Goal: Task Accomplishment & Management: Use online tool/utility

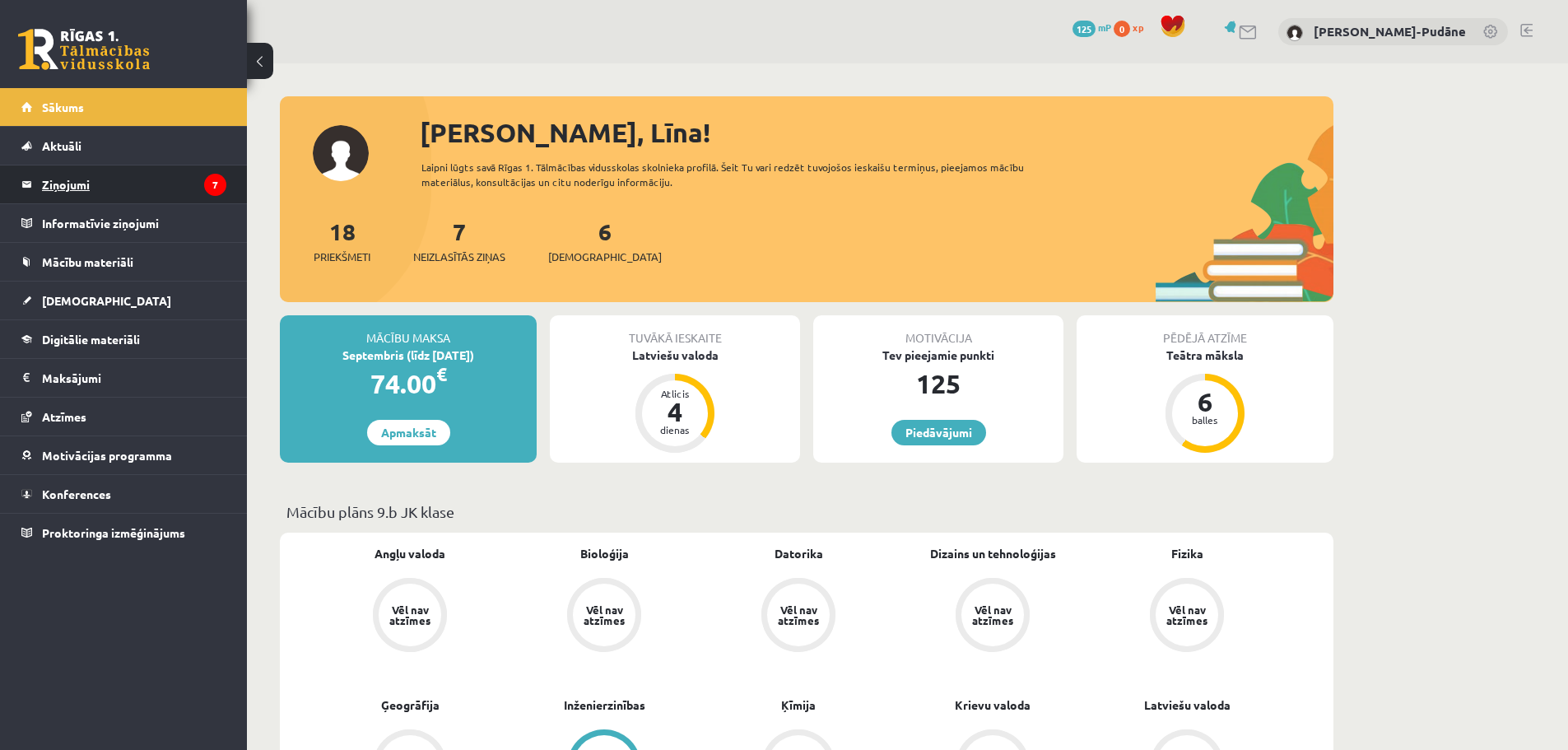
click at [94, 189] on legend "Ziņojumi 7" at bounding box center [134, 184] width 184 height 38
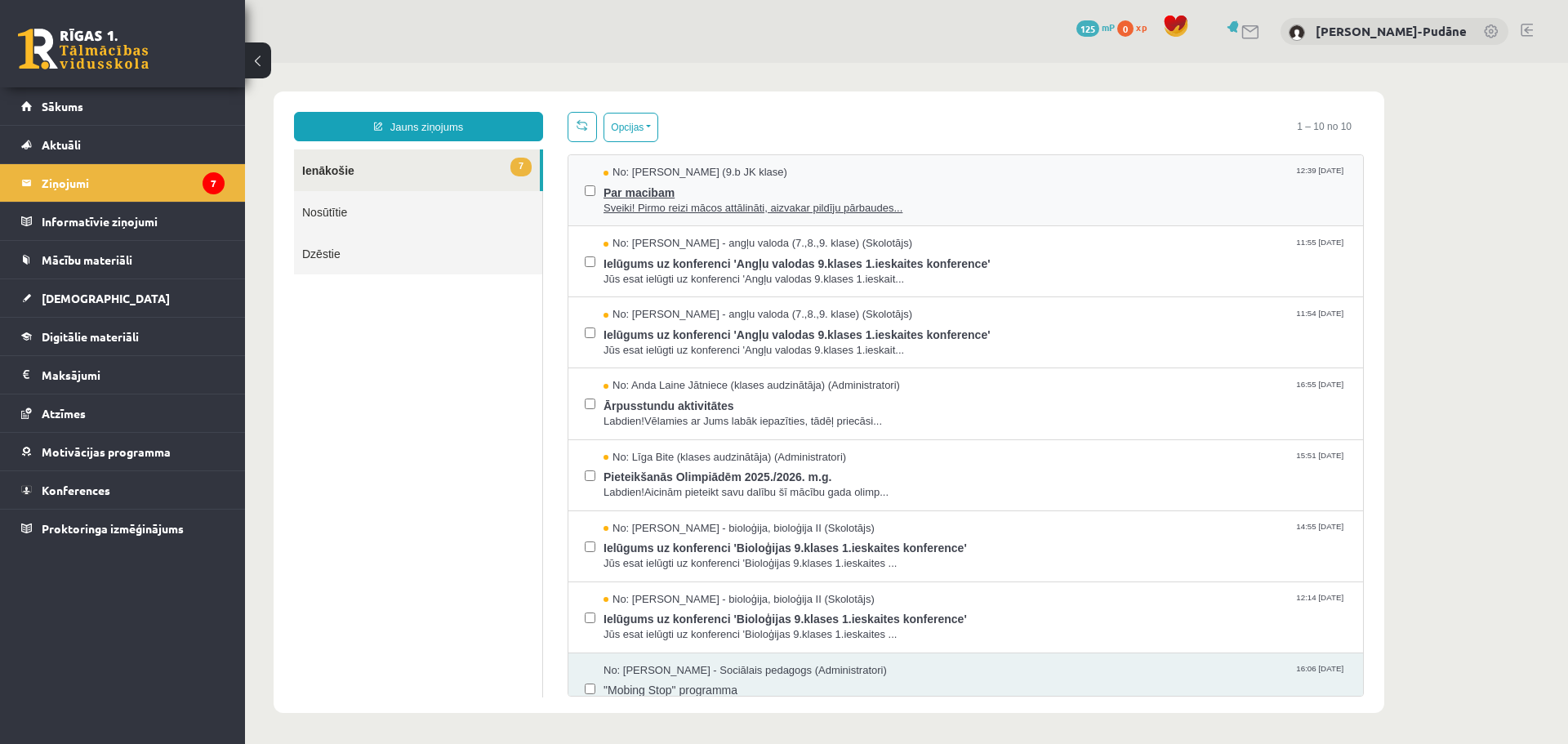
click at [648, 187] on span "Par macibam" at bounding box center [974, 190] width 743 height 20
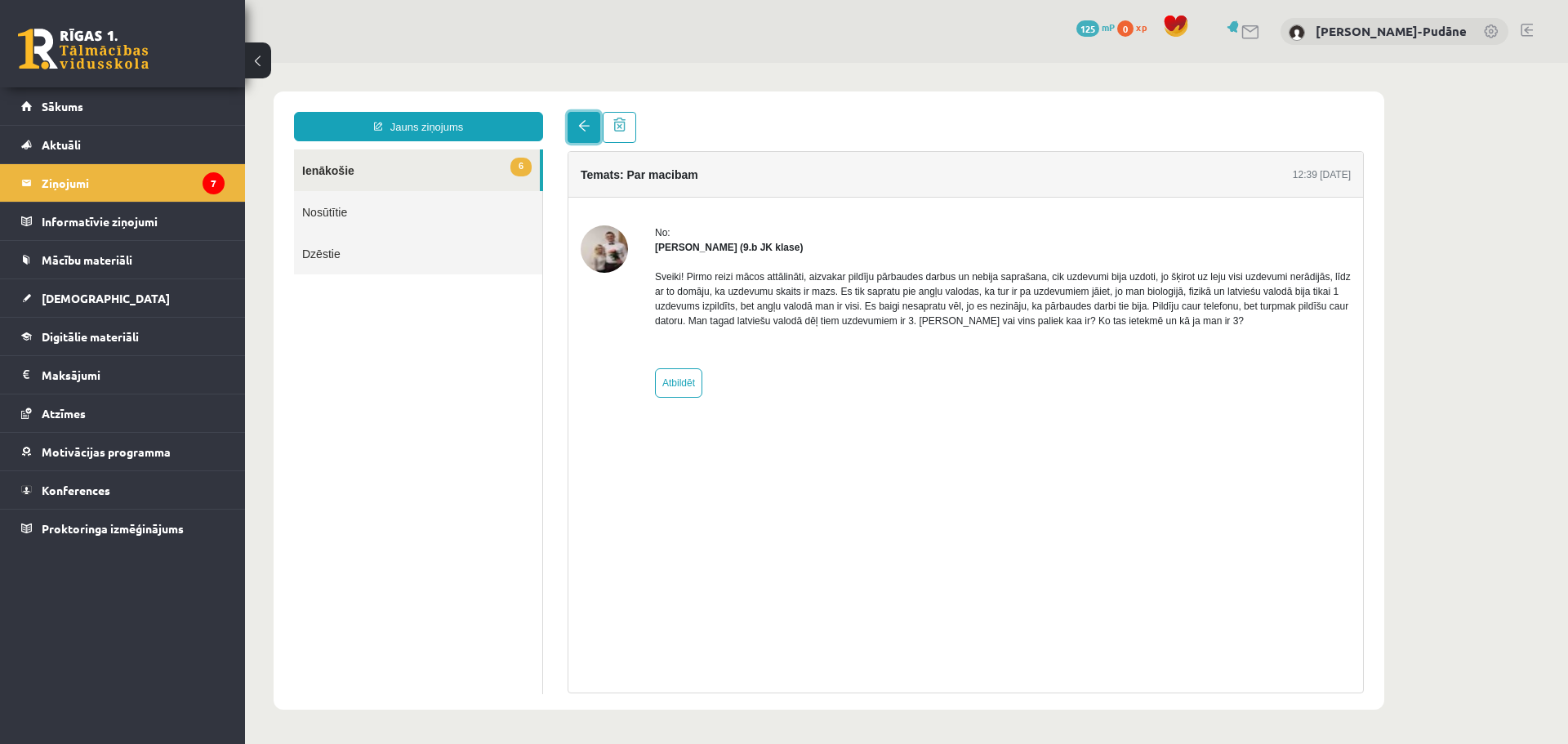
click at [577, 127] on link at bounding box center [584, 127] width 33 height 31
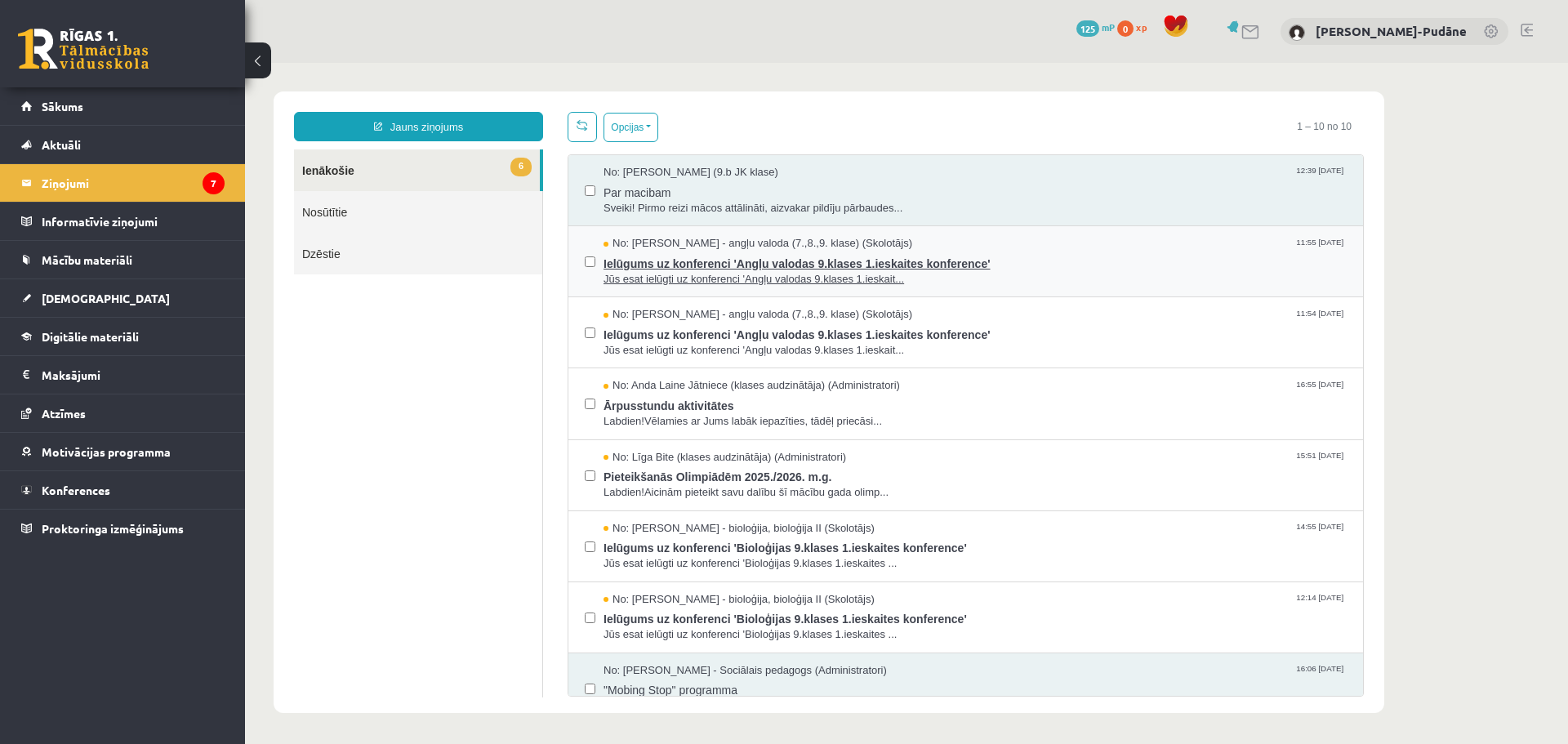
click at [698, 255] on span "Ielūgums uz konferenci 'Angļu valodas 9.klases 1.ieskaites konference'" at bounding box center [974, 261] width 743 height 20
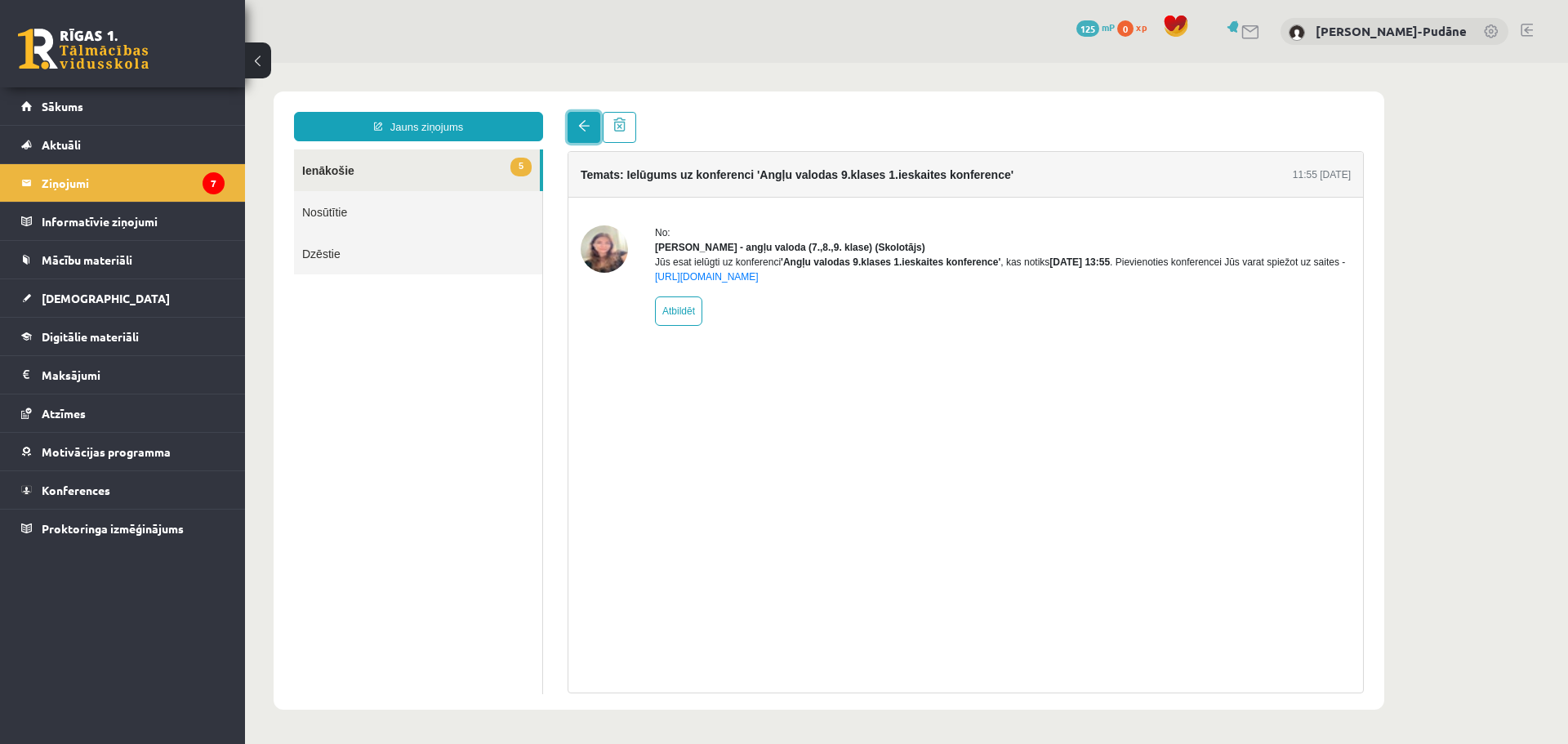
click at [593, 127] on link at bounding box center [584, 127] width 33 height 31
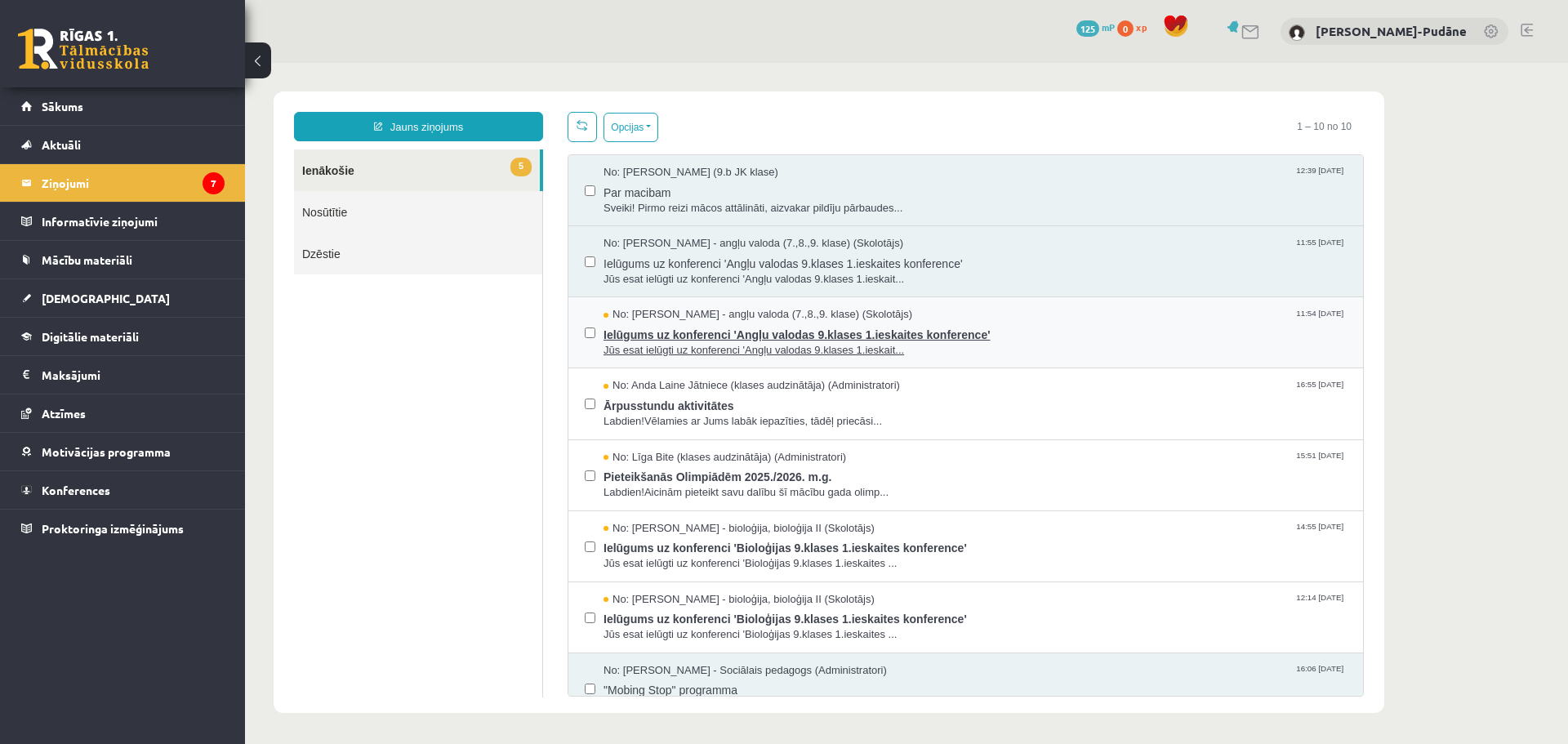
click at [714, 333] on span "Ielūgums uz konferenci 'Angļu valodas 9.klases 1.ieskaites konference'" at bounding box center [974, 332] width 743 height 20
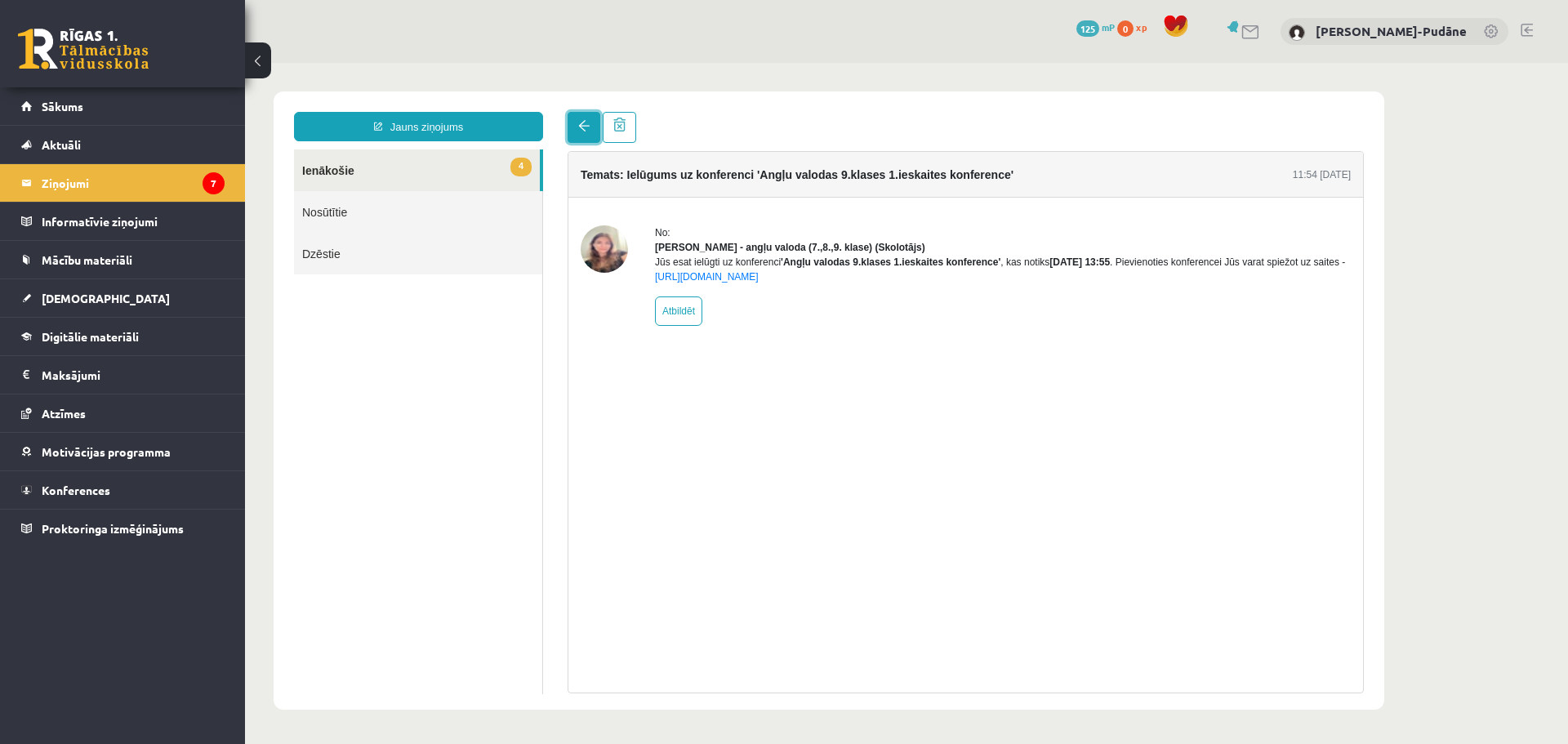
click at [577, 134] on link at bounding box center [584, 127] width 33 height 31
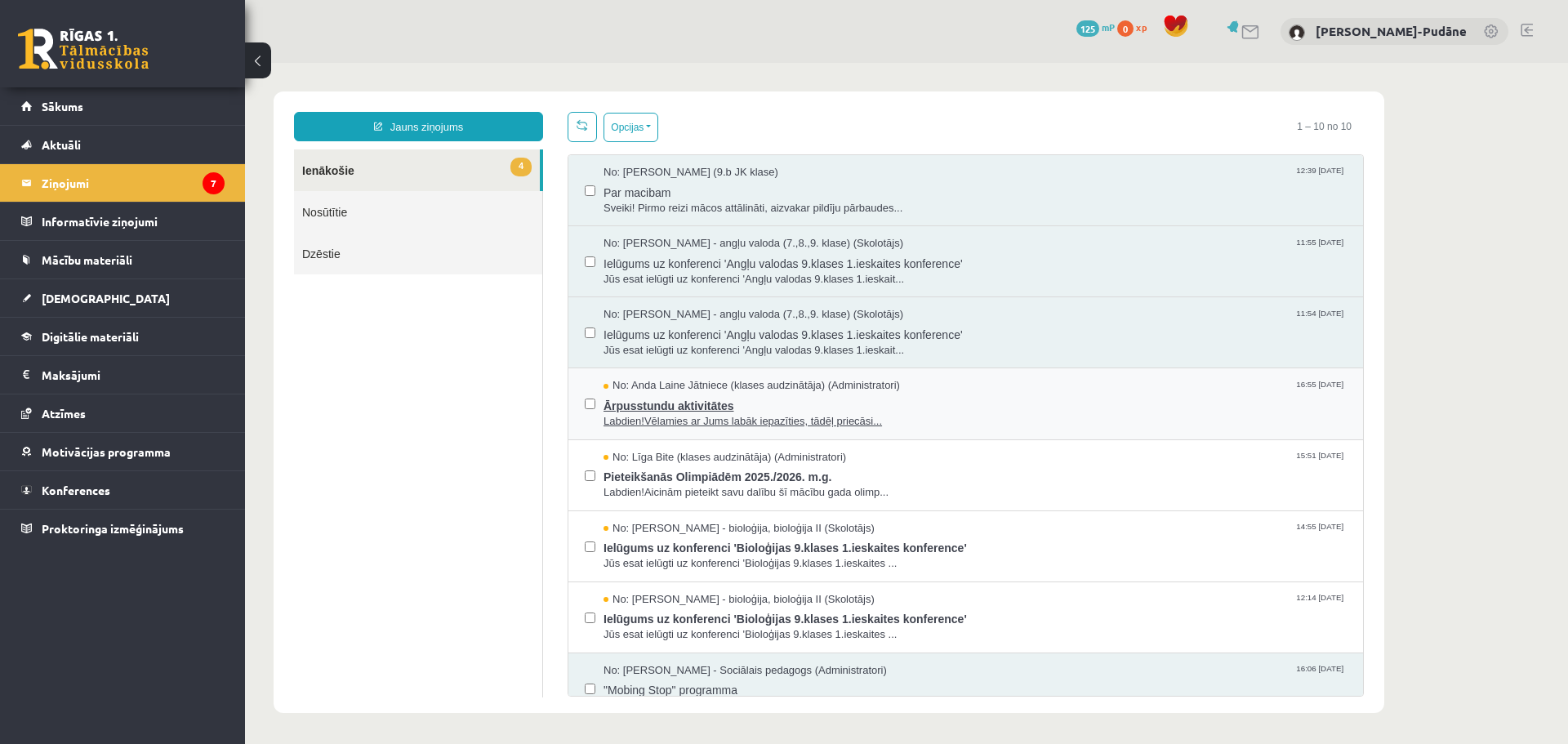
click at [704, 404] on span "Ārpusstundu aktivitātes" at bounding box center [974, 404] width 743 height 20
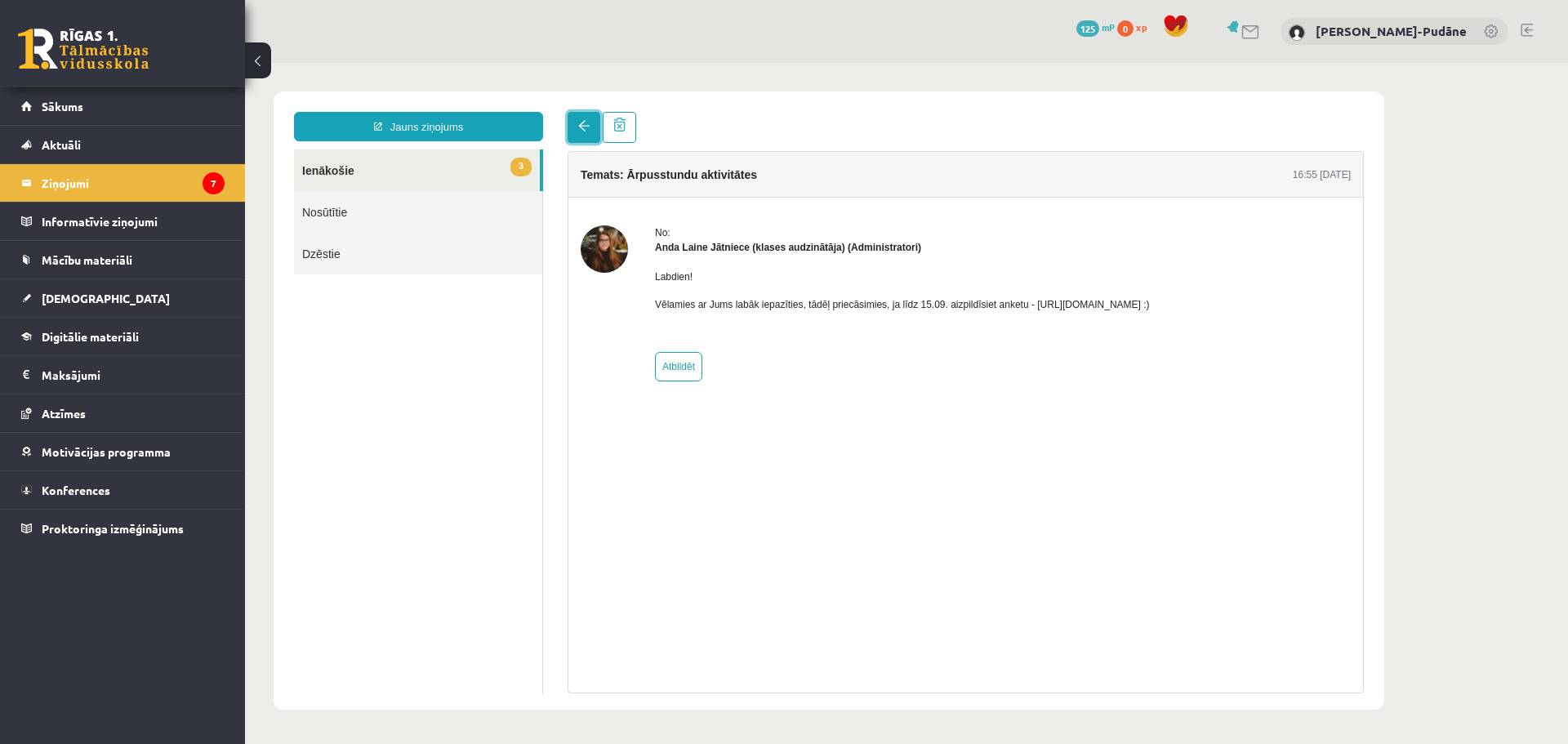
click at [589, 126] on span at bounding box center [584, 126] width 11 height 11
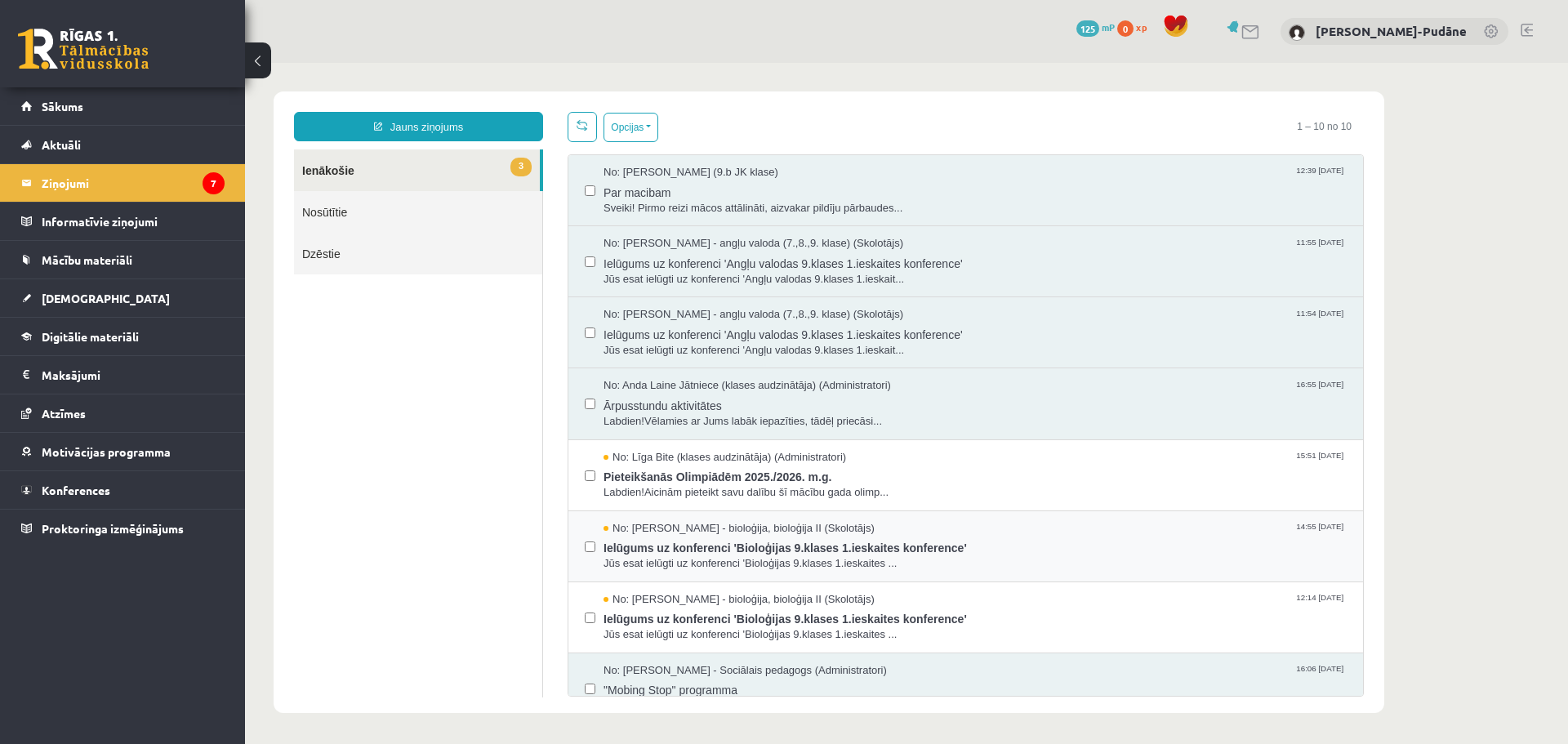
click at [591, 553] on label at bounding box center [590, 539] width 11 height 36
click at [643, 130] on button "Opcijas" at bounding box center [630, 127] width 54 height 30
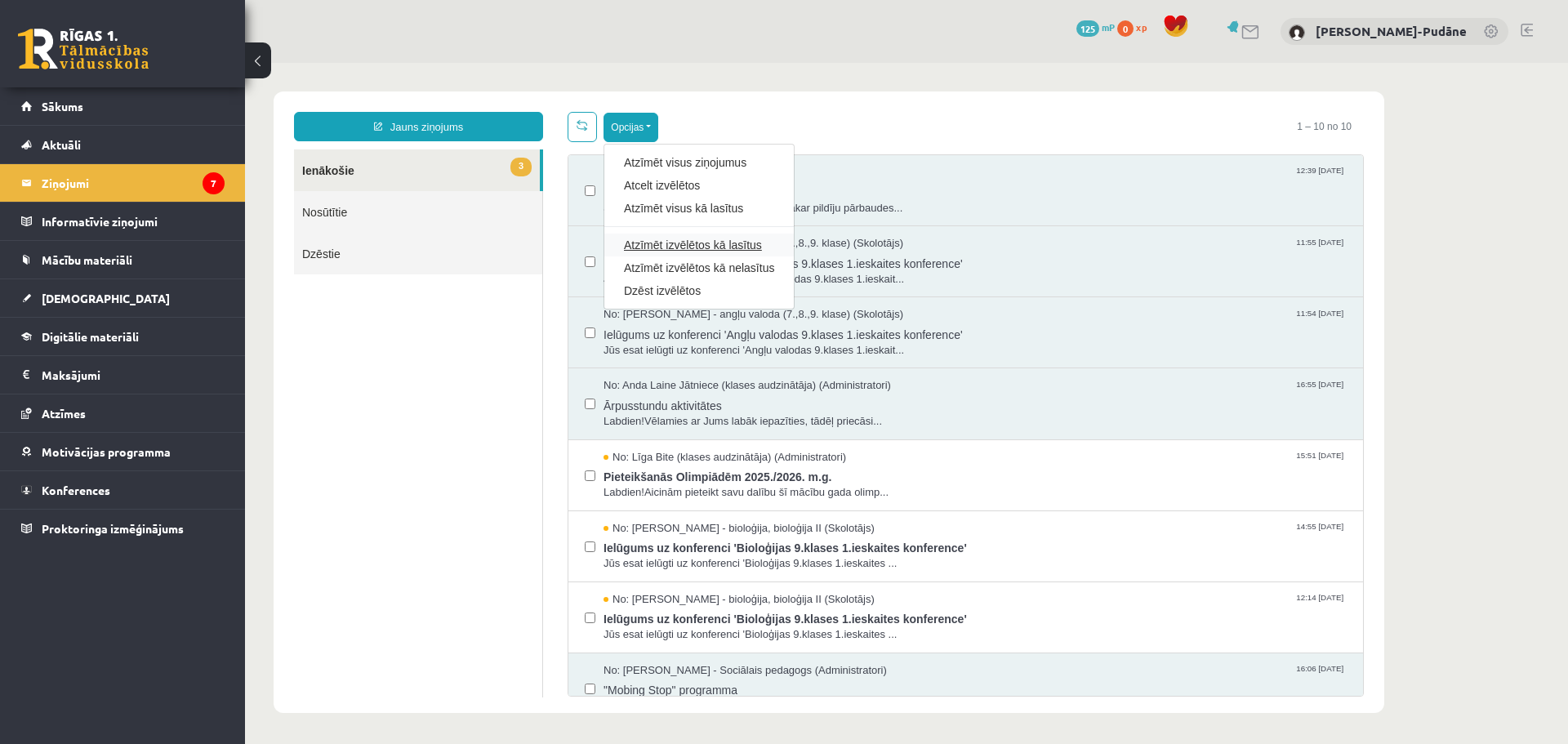
click at [685, 242] on link "Atzīmēt izvēlētos kā lasītus" at bounding box center [699, 245] width 150 height 16
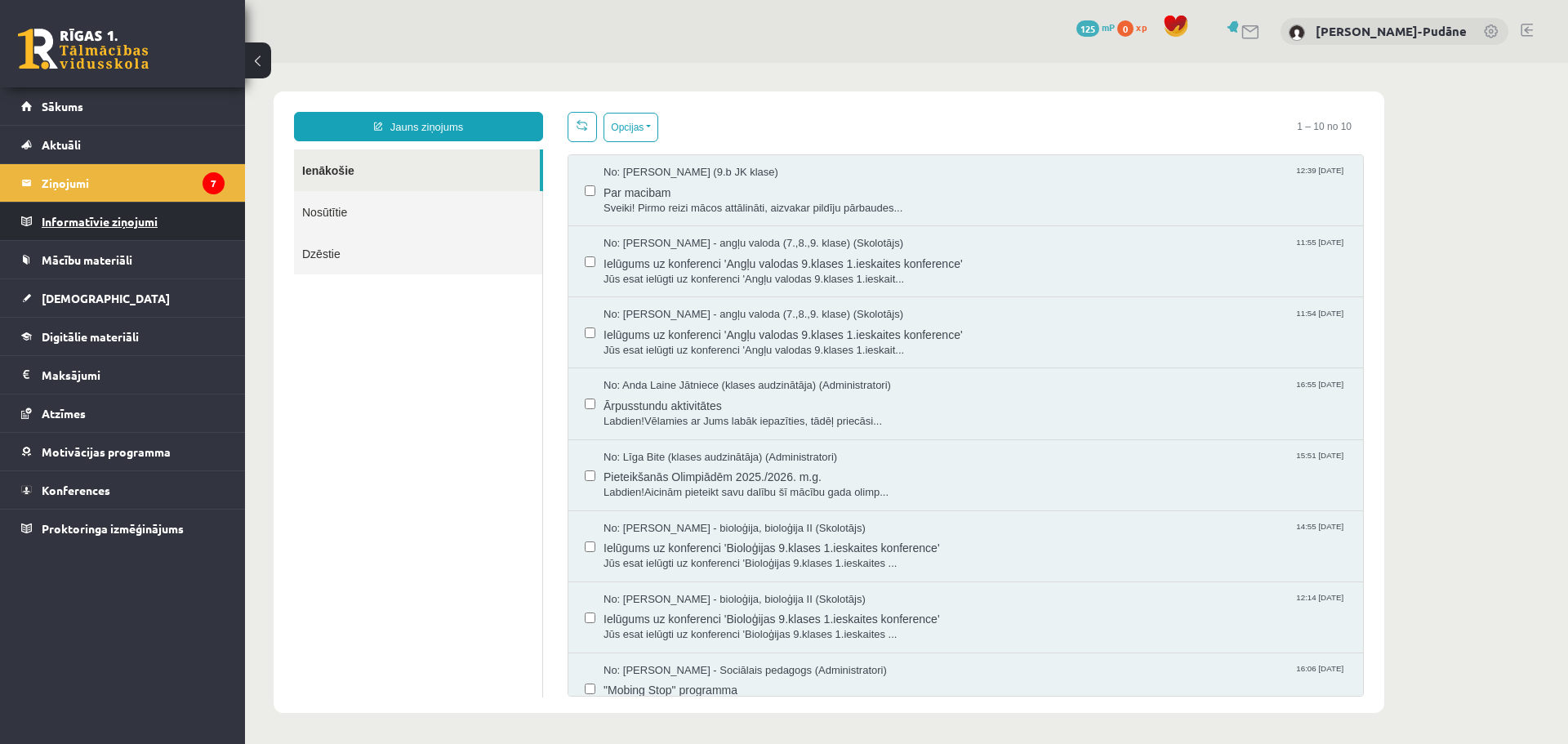
click at [114, 221] on legend "Informatīvie ziņojumi 0" at bounding box center [133, 221] width 183 height 37
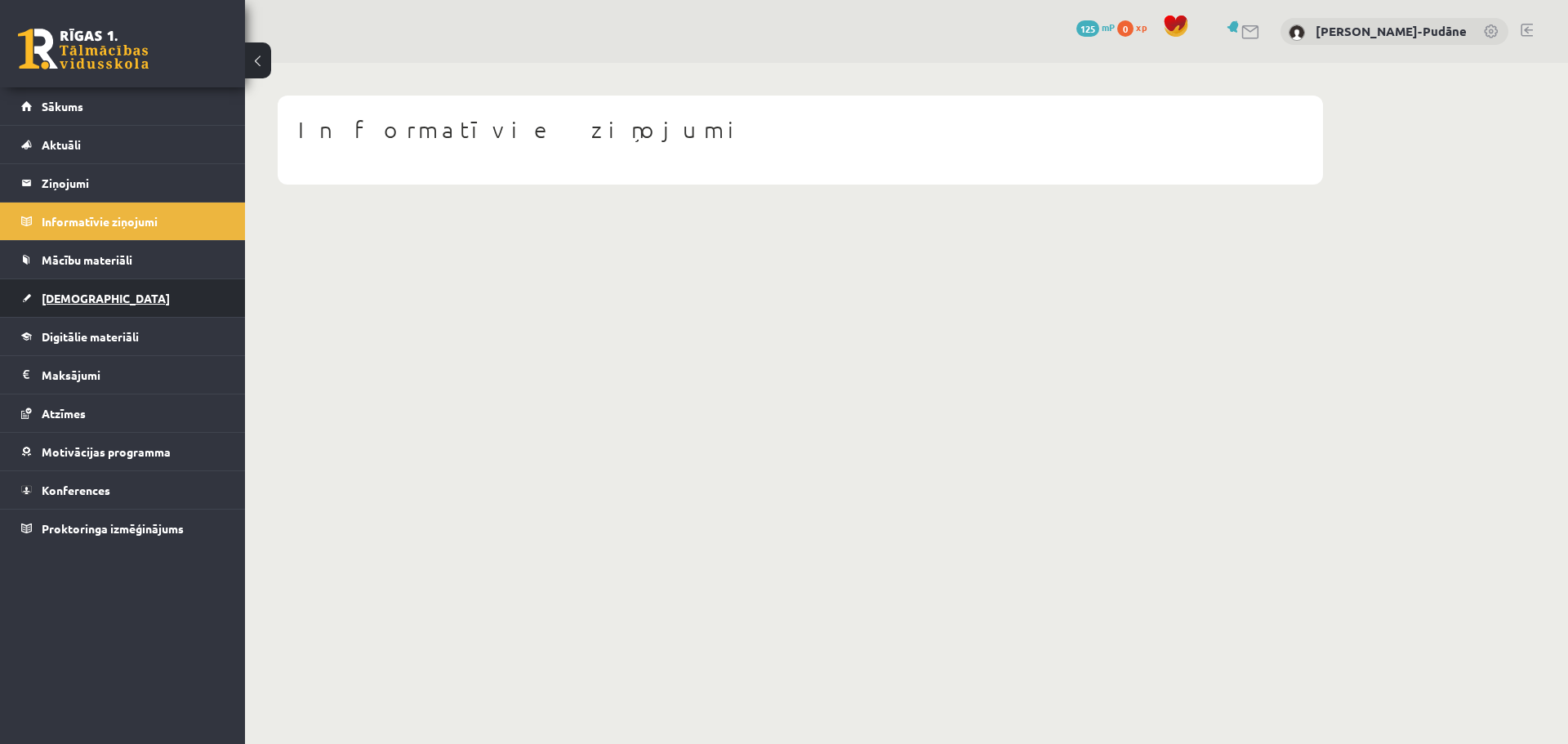
click at [83, 303] on span "[DEMOGRAPHIC_DATA]" at bounding box center [106, 297] width 128 height 14
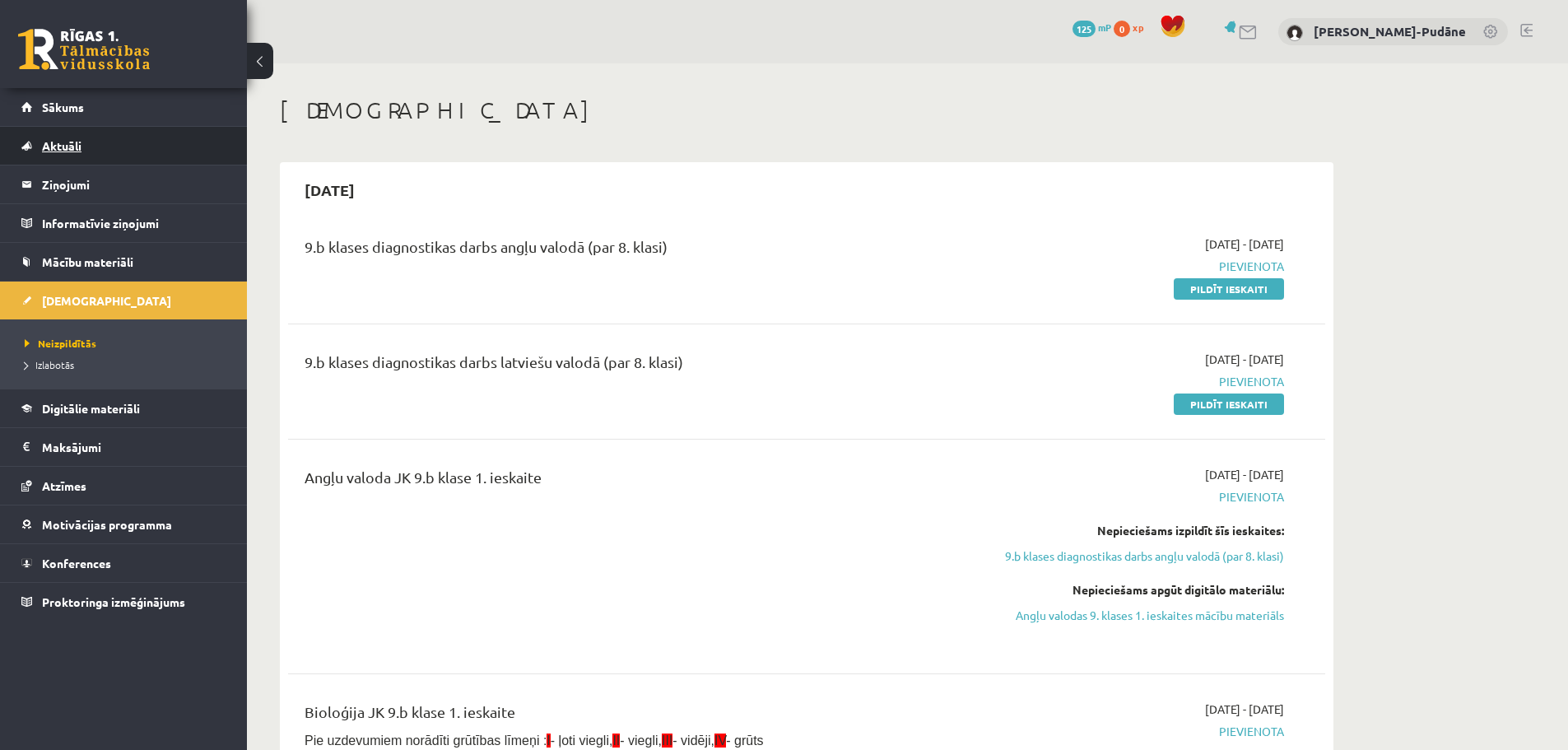
click at [64, 146] on span "Aktuāli" at bounding box center [62, 146] width 40 height 14
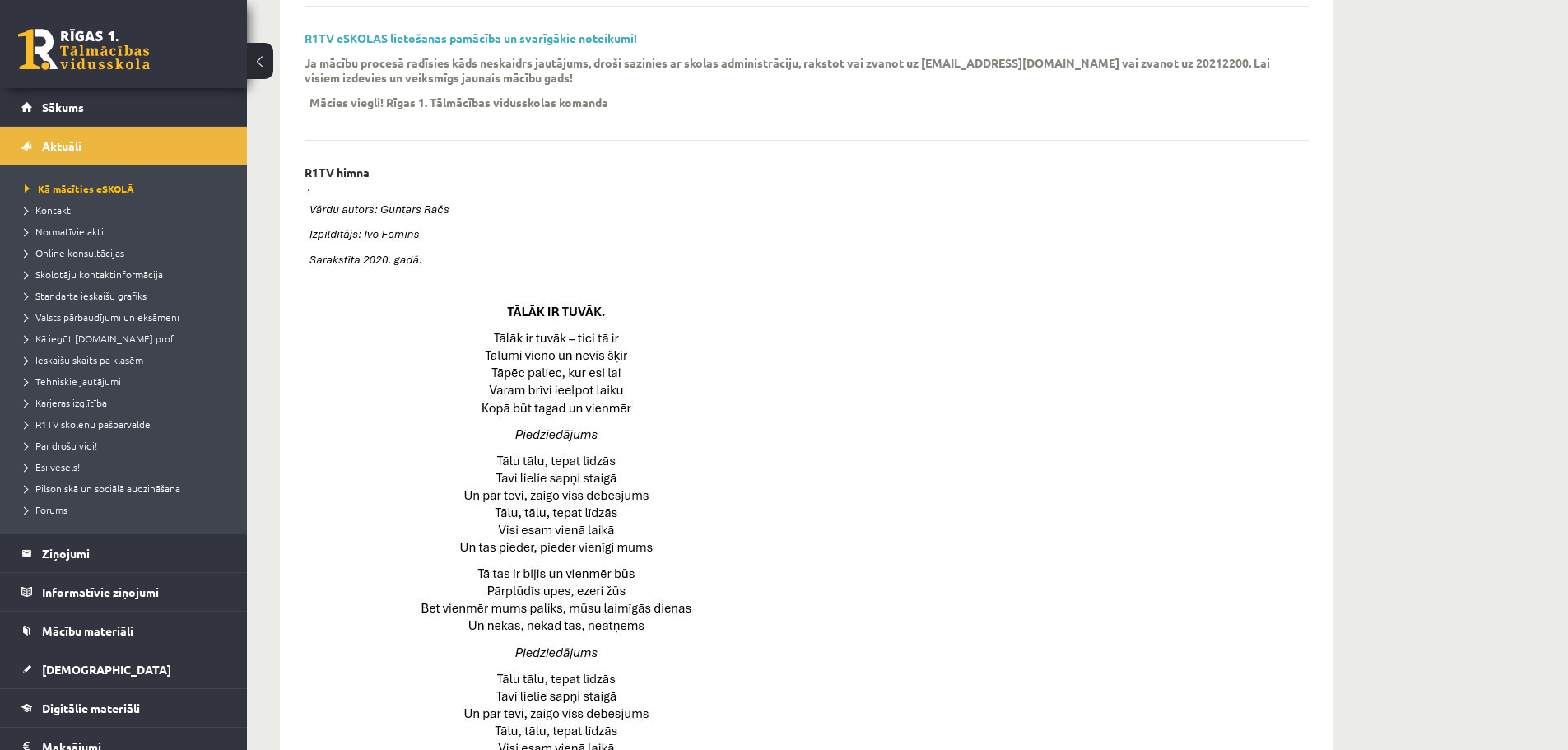
scroll to position [221, 0]
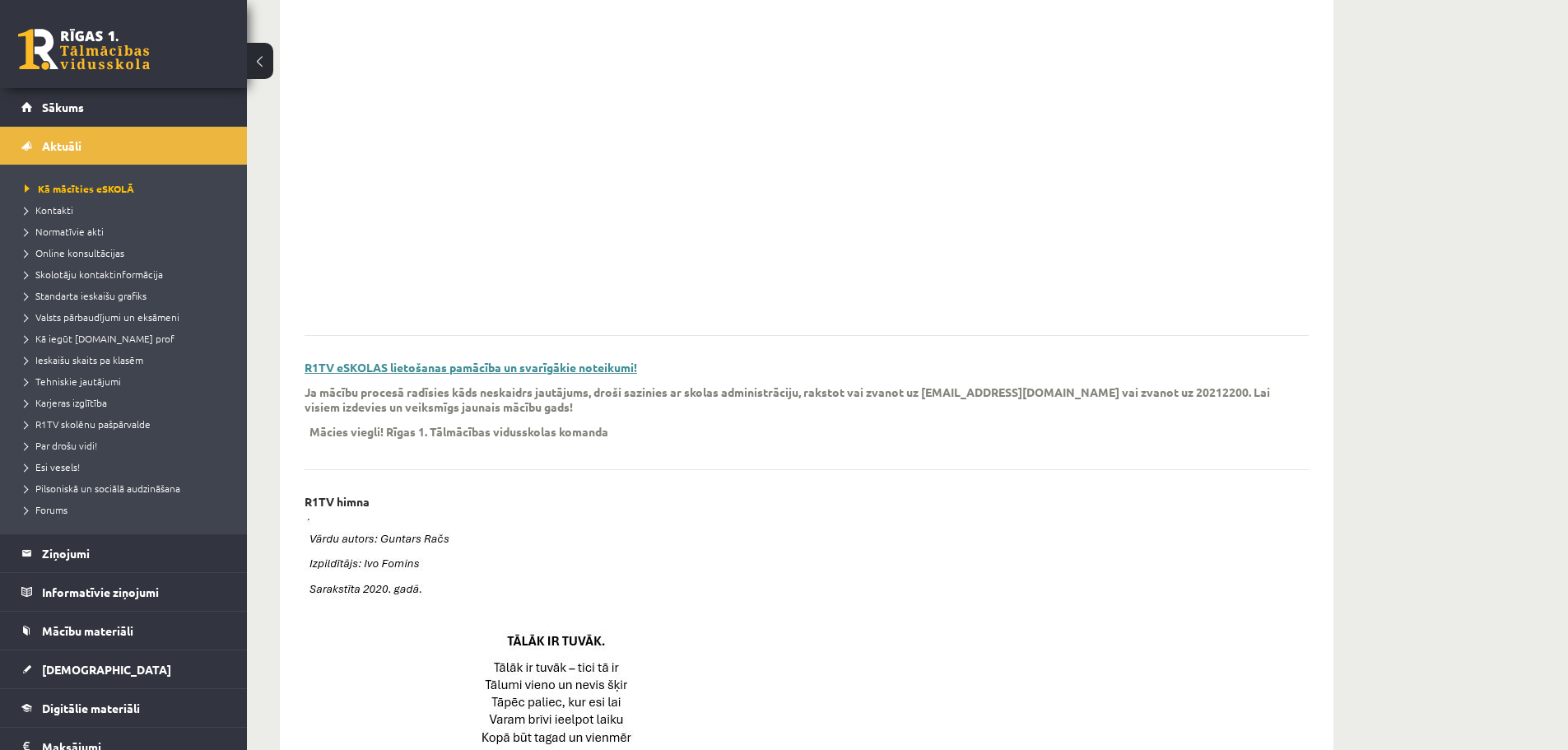
click at [533, 362] on link "R1TV eSKOLAS lietošanas pamācība un svarīgākie noteikumi!" at bounding box center [470, 366] width 332 height 14
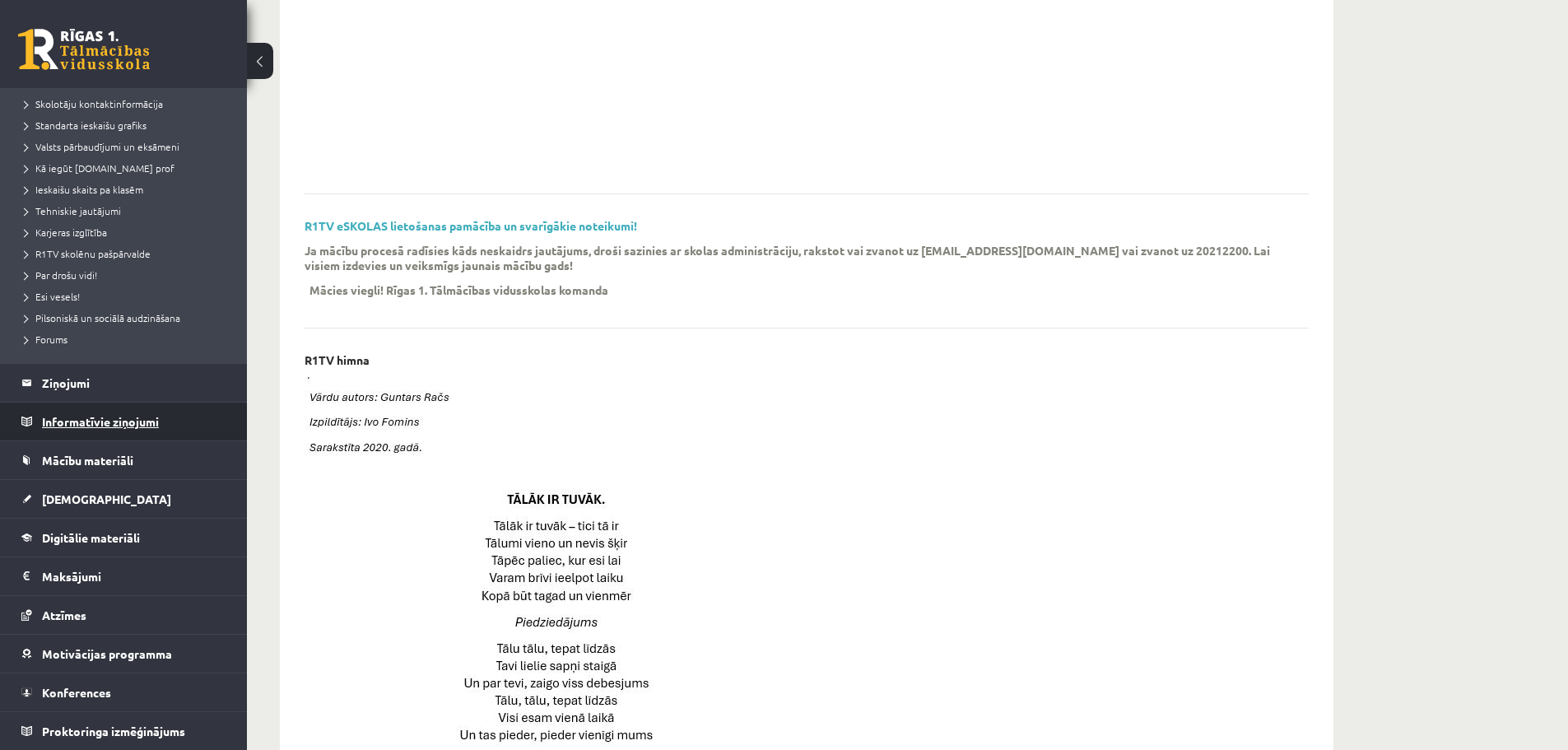
scroll to position [468, 0]
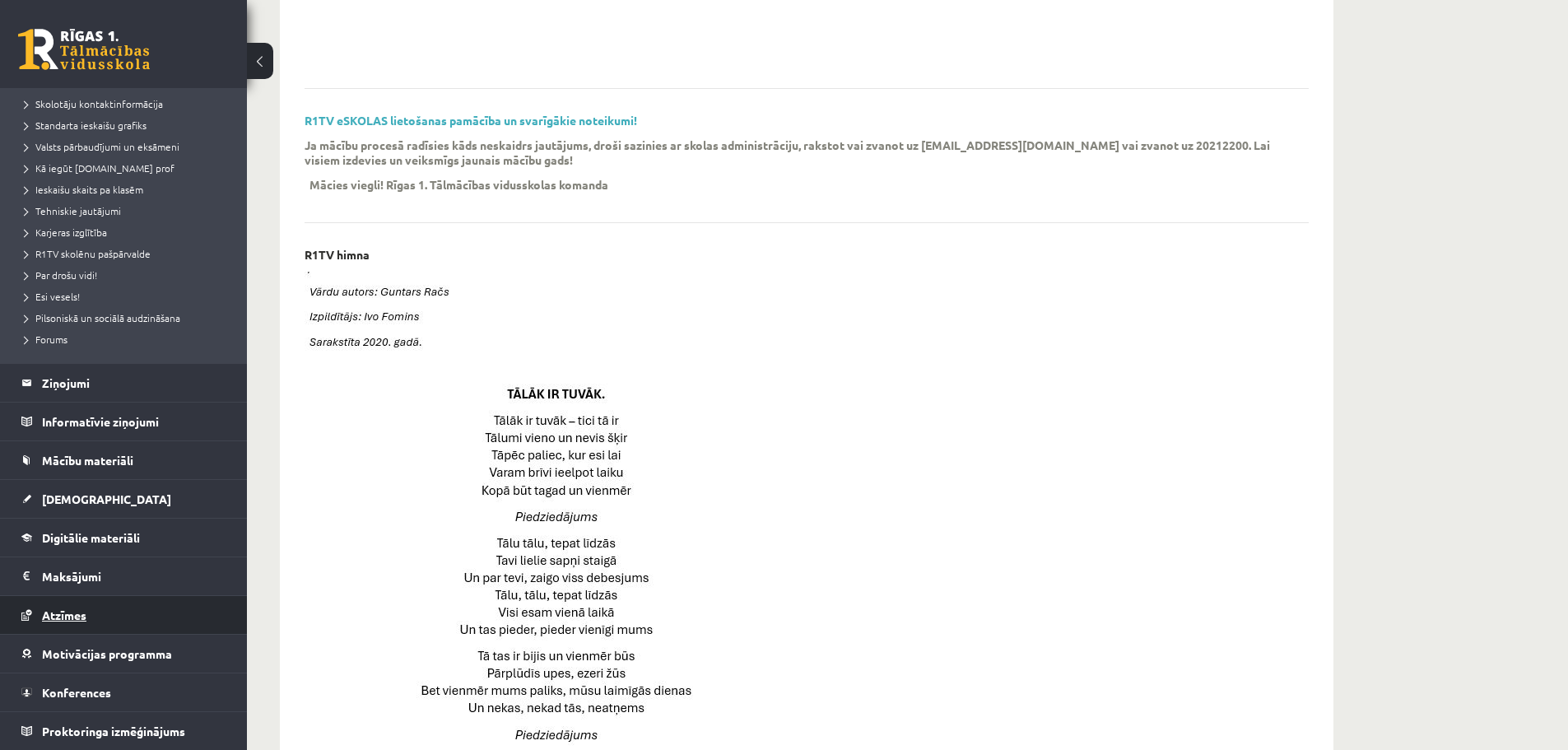
click at [90, 606] on link "Atzīmes" at bounding box center [123, 615] width 205 height 38
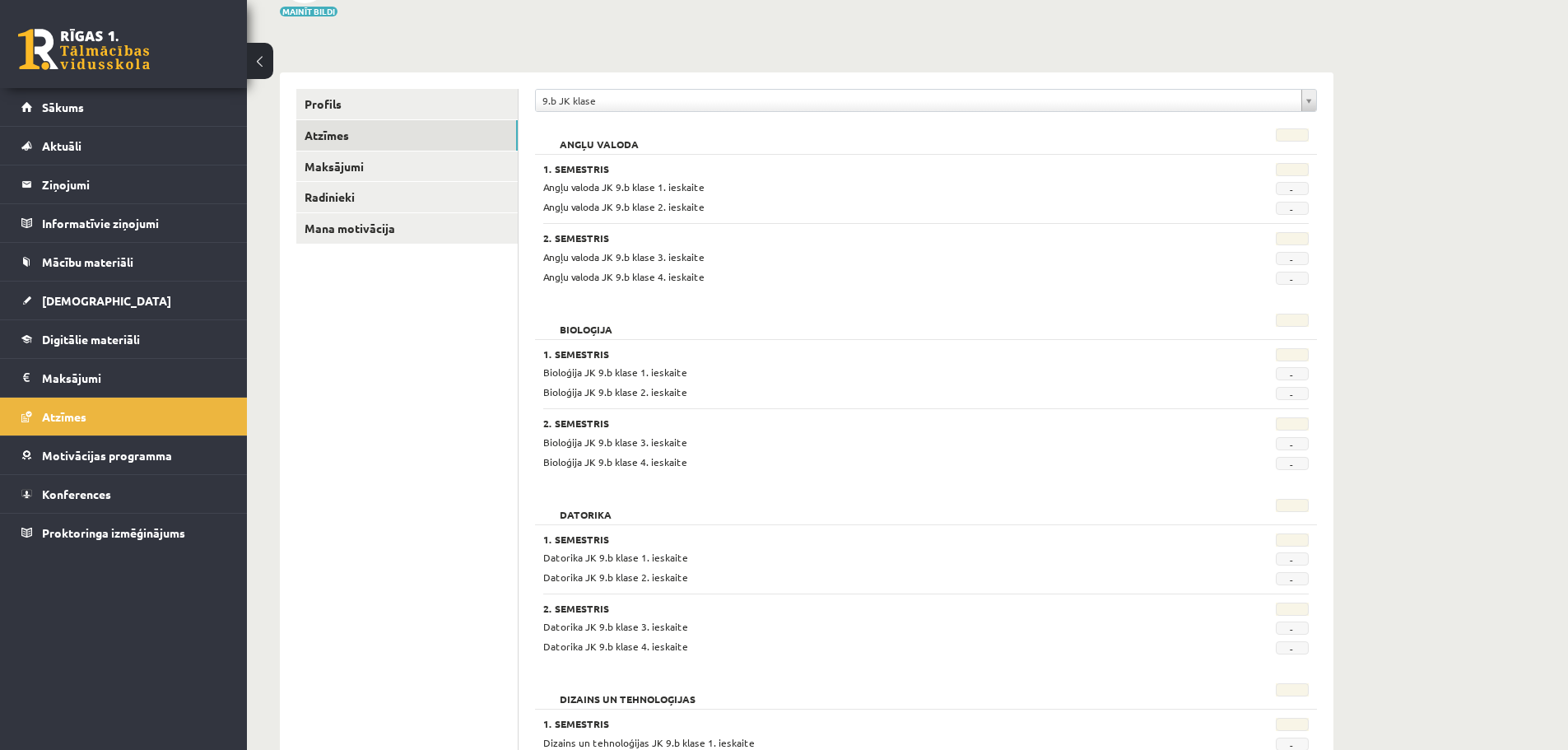
scroll to position [94, 0]
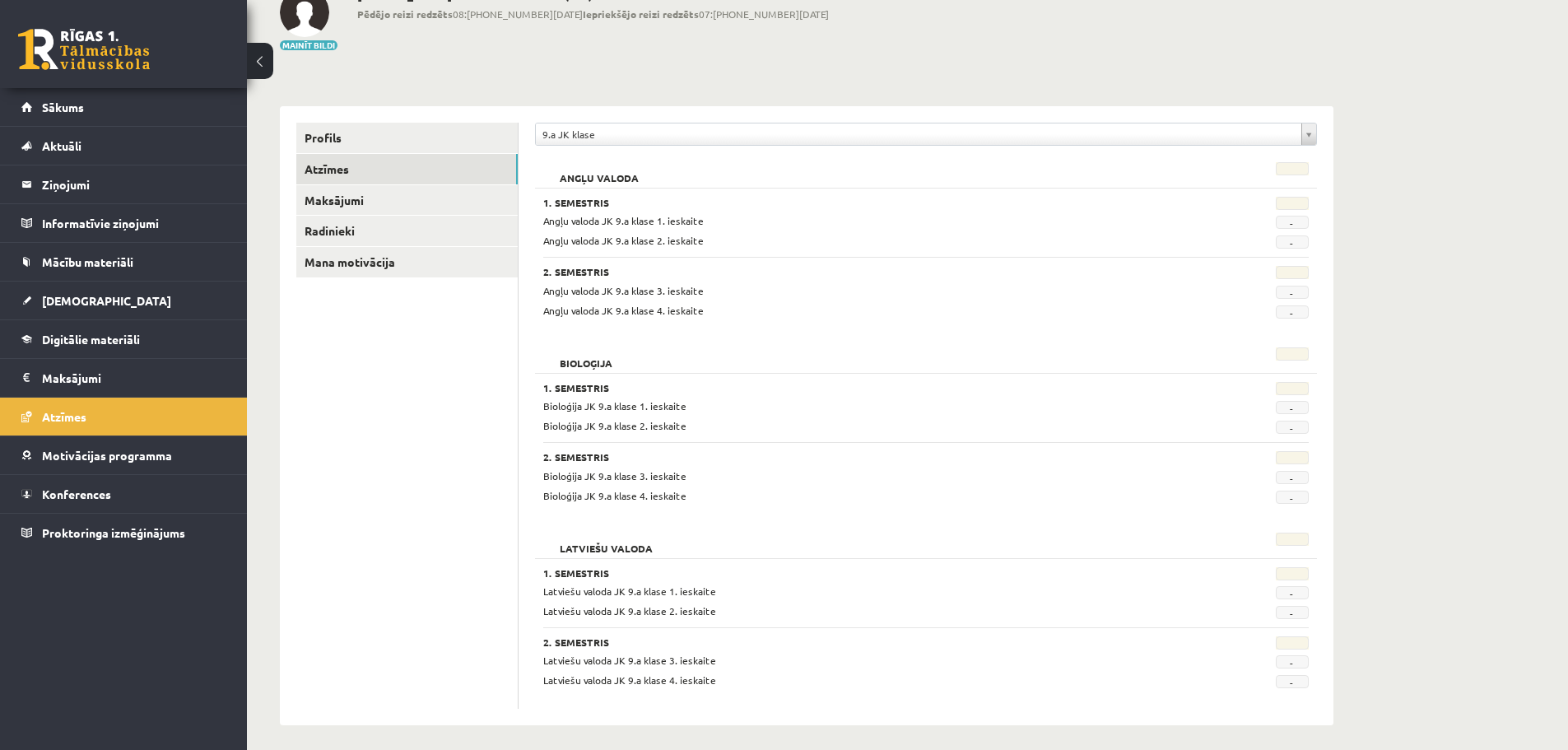
scroll to position [117, 0]
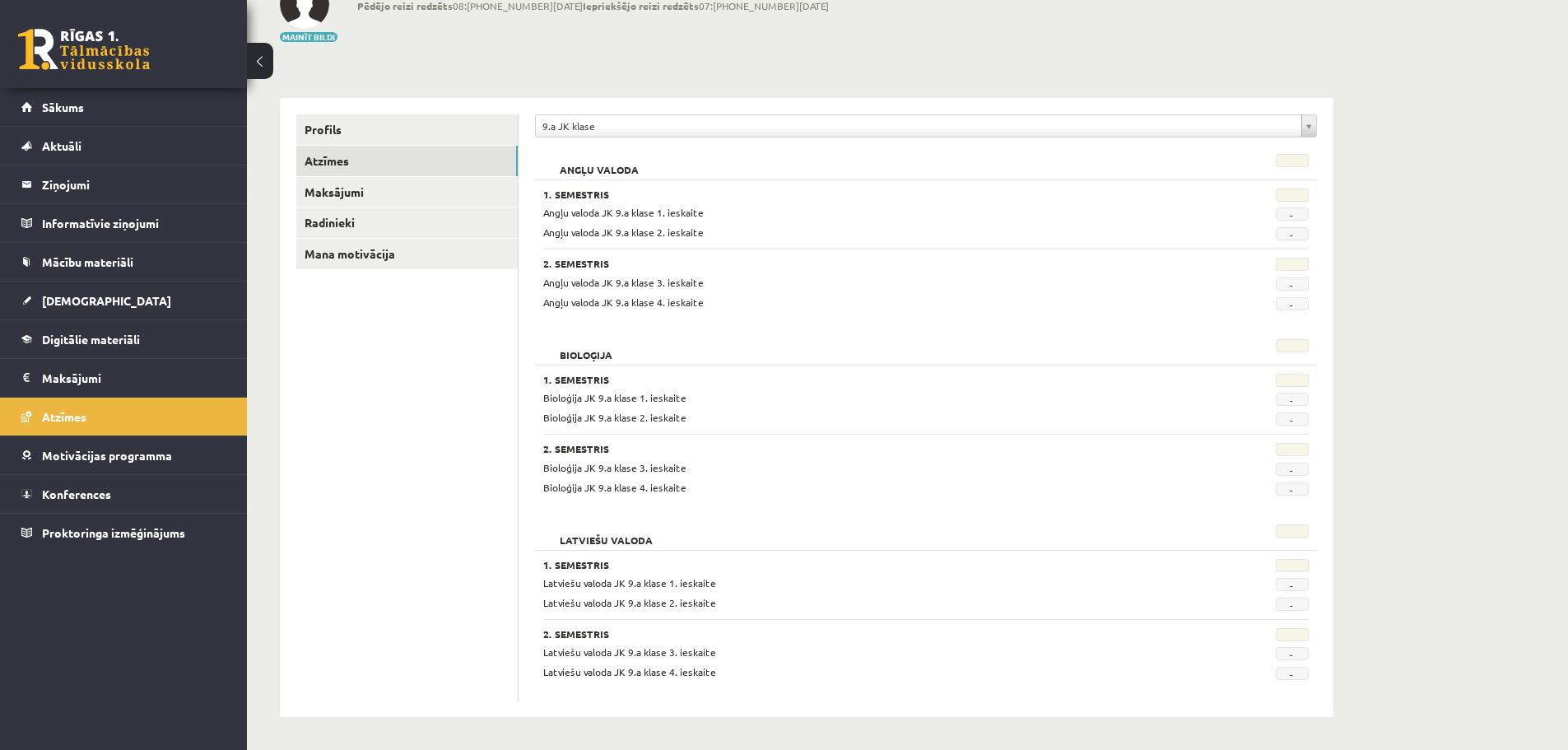
click at [1292, 214] on span "-" at bounding box center [1292, 214] width 33 height 13
click at [1290, 188] on div "1. Semestris Angļu valoda JK 9.a klase 1. ieskaite - Angļu valoda JK 9.a klase …" at bounding box center [926, 245] width 783 height 131
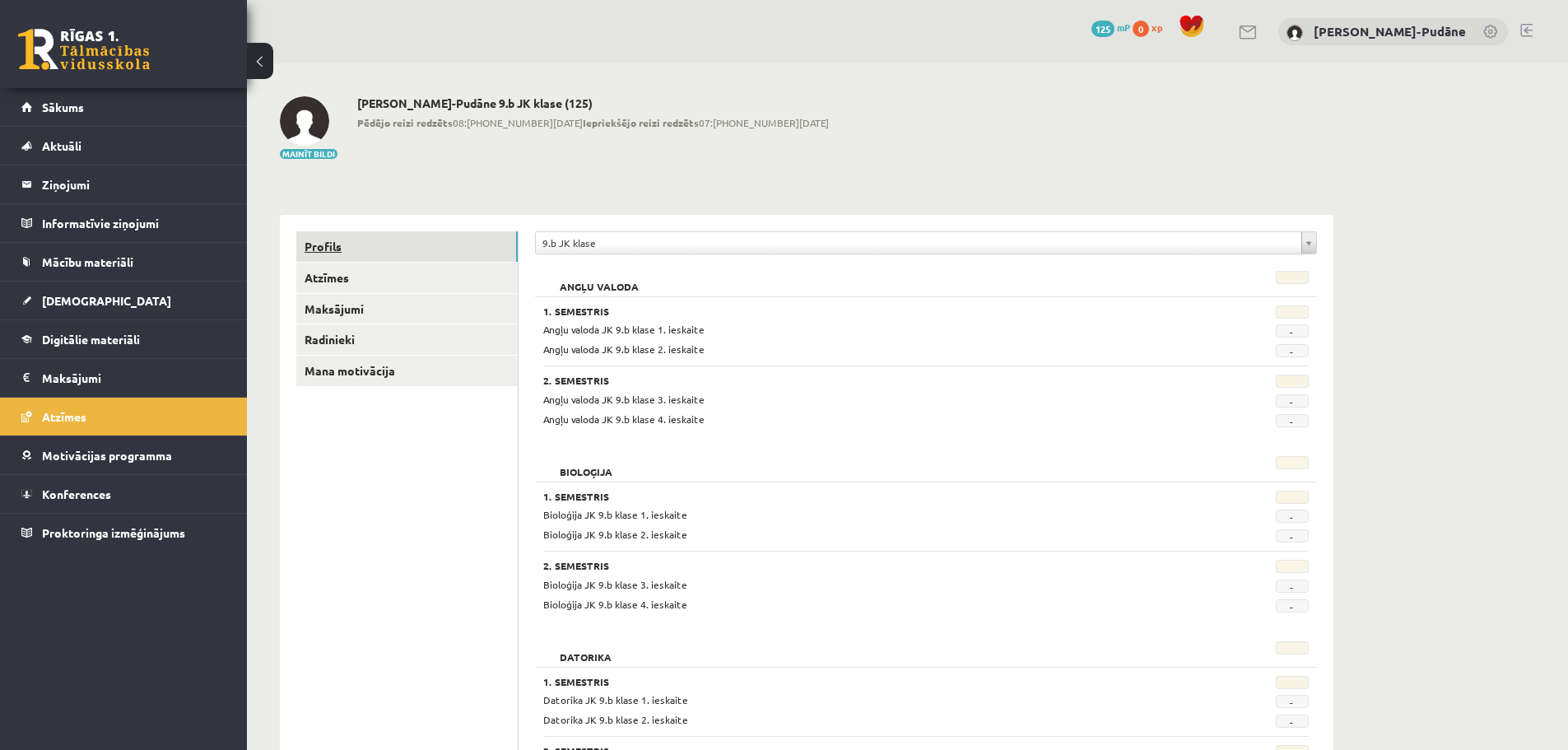
click at [345, 242] on link "Profils" at bounding box center [408, 247] width 222 height 31
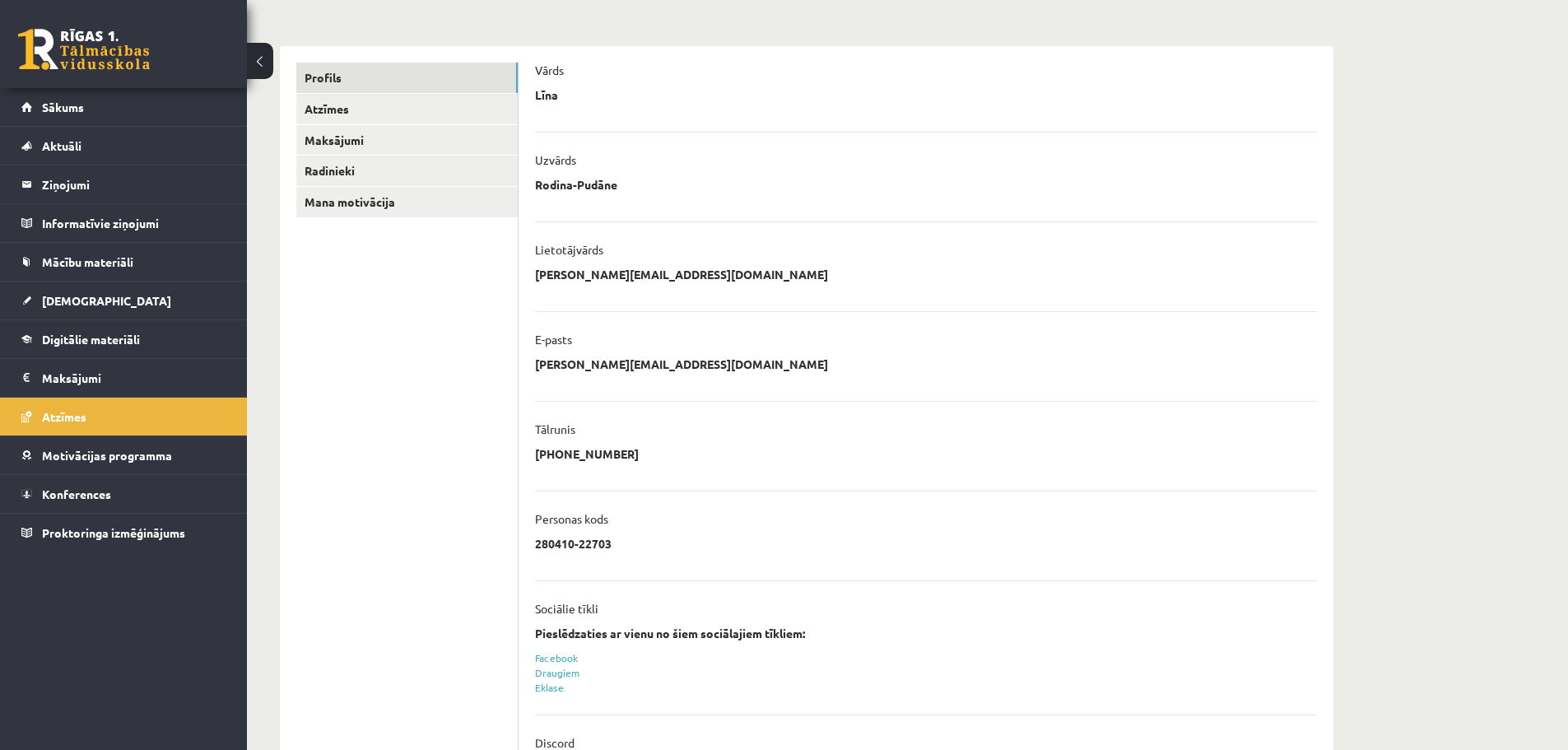
scroll to position [243, 0]
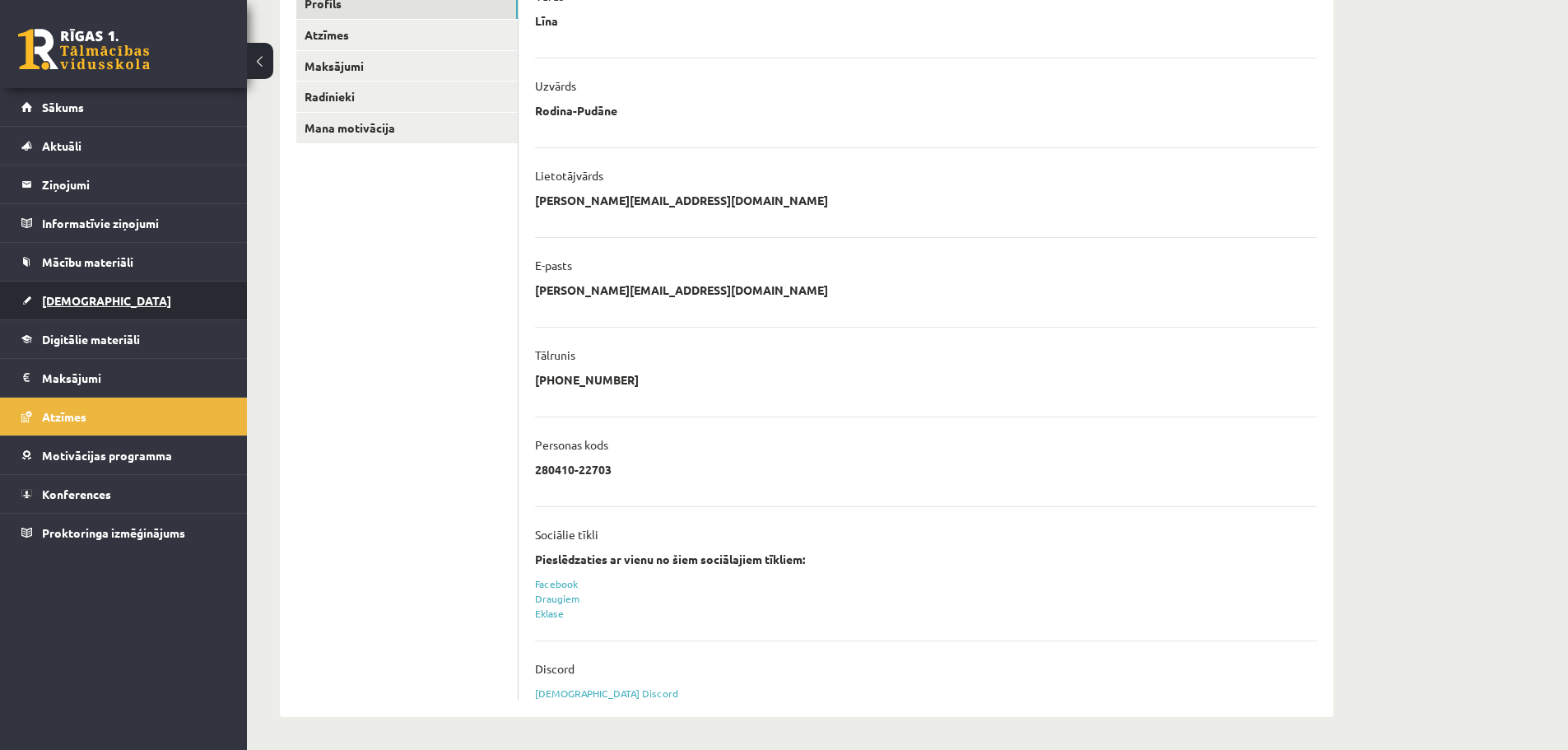
click at [76, 298] on span "[DEMOGRAPHIC_DATA]" at bounding box center [107, 300] width 129 height 14
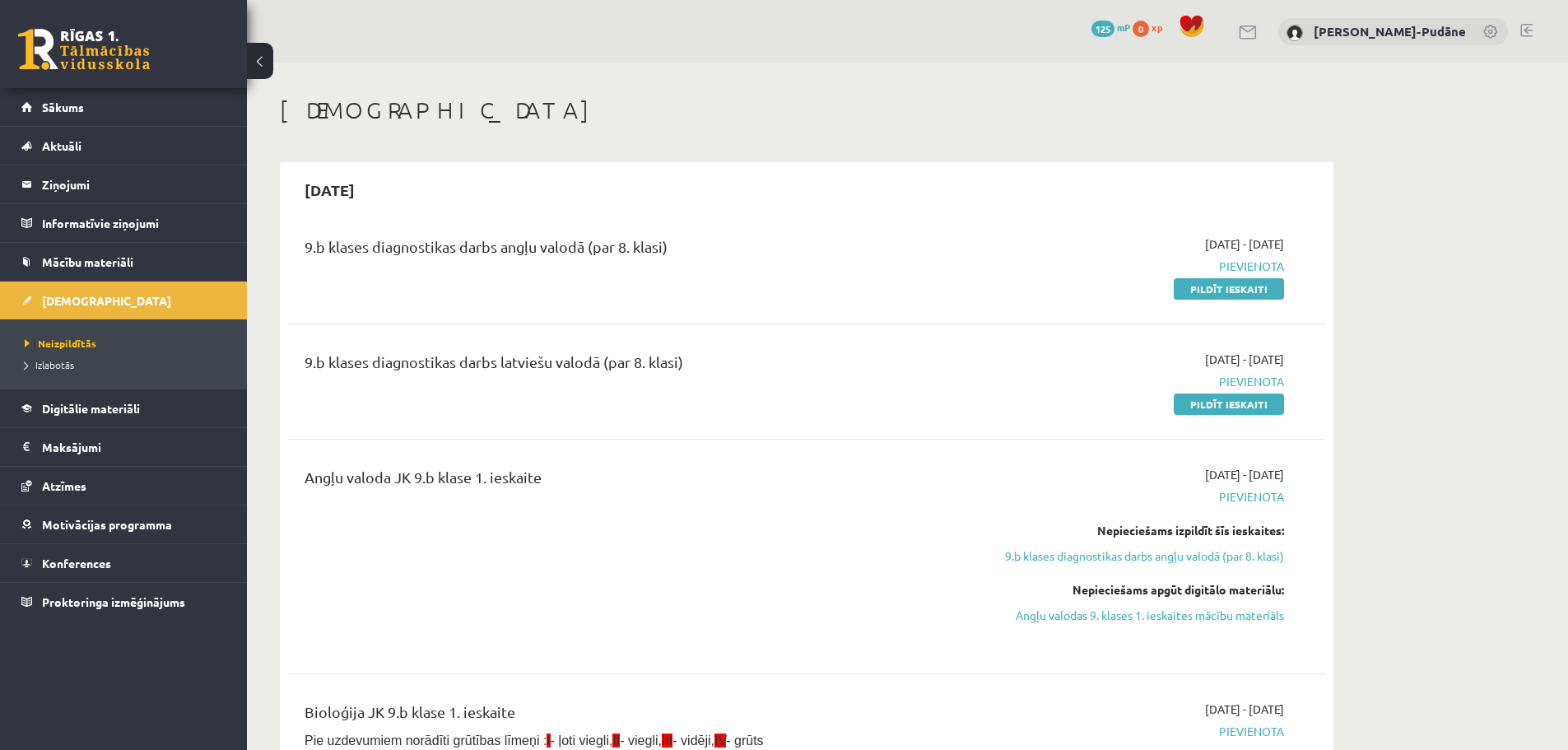
click at [1115, 31] on span "125" at bounding box center [1103, 28] width 23 height 16
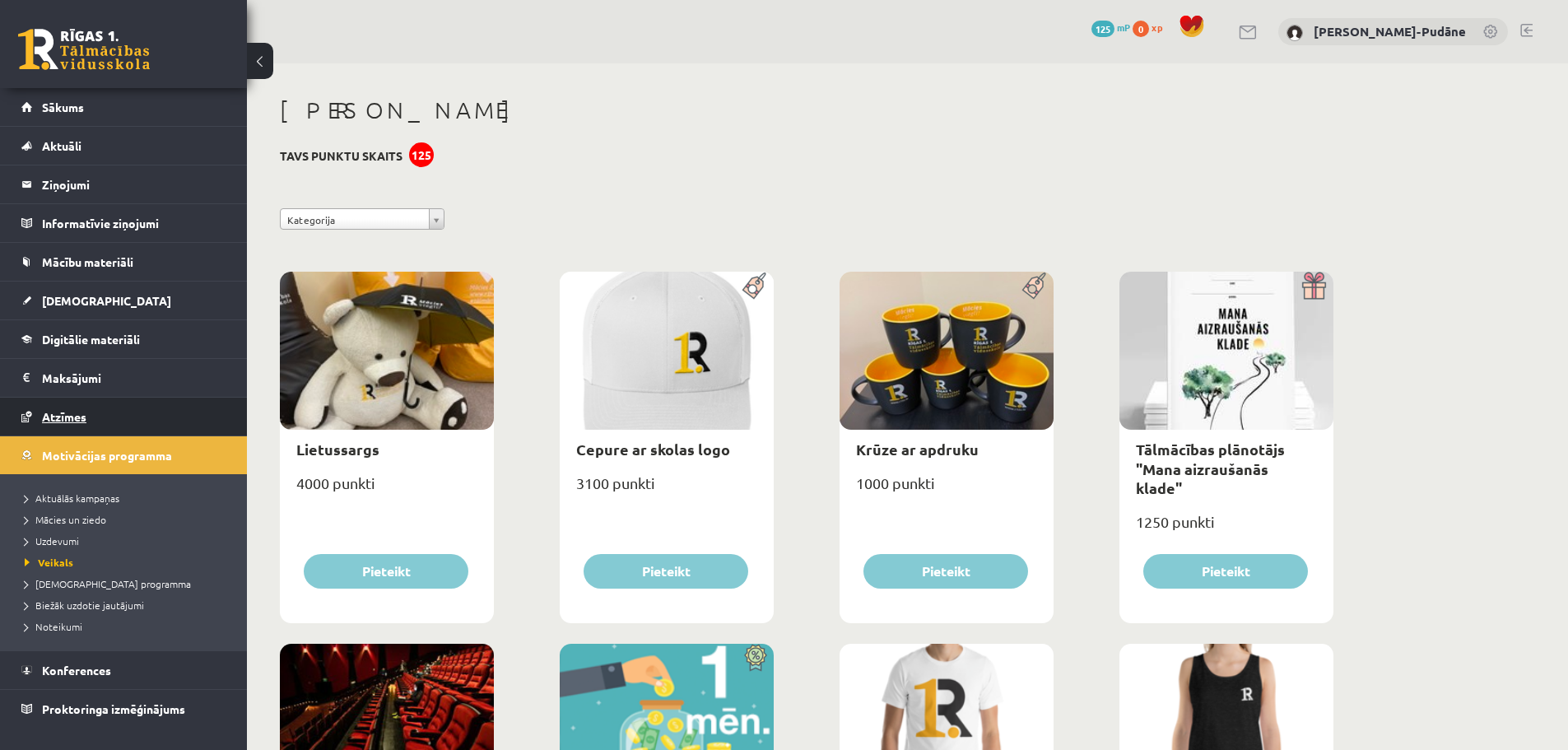
click at [69, 421] on span "Atzīmes" at bounding box center [65, 416] width 44 height 14
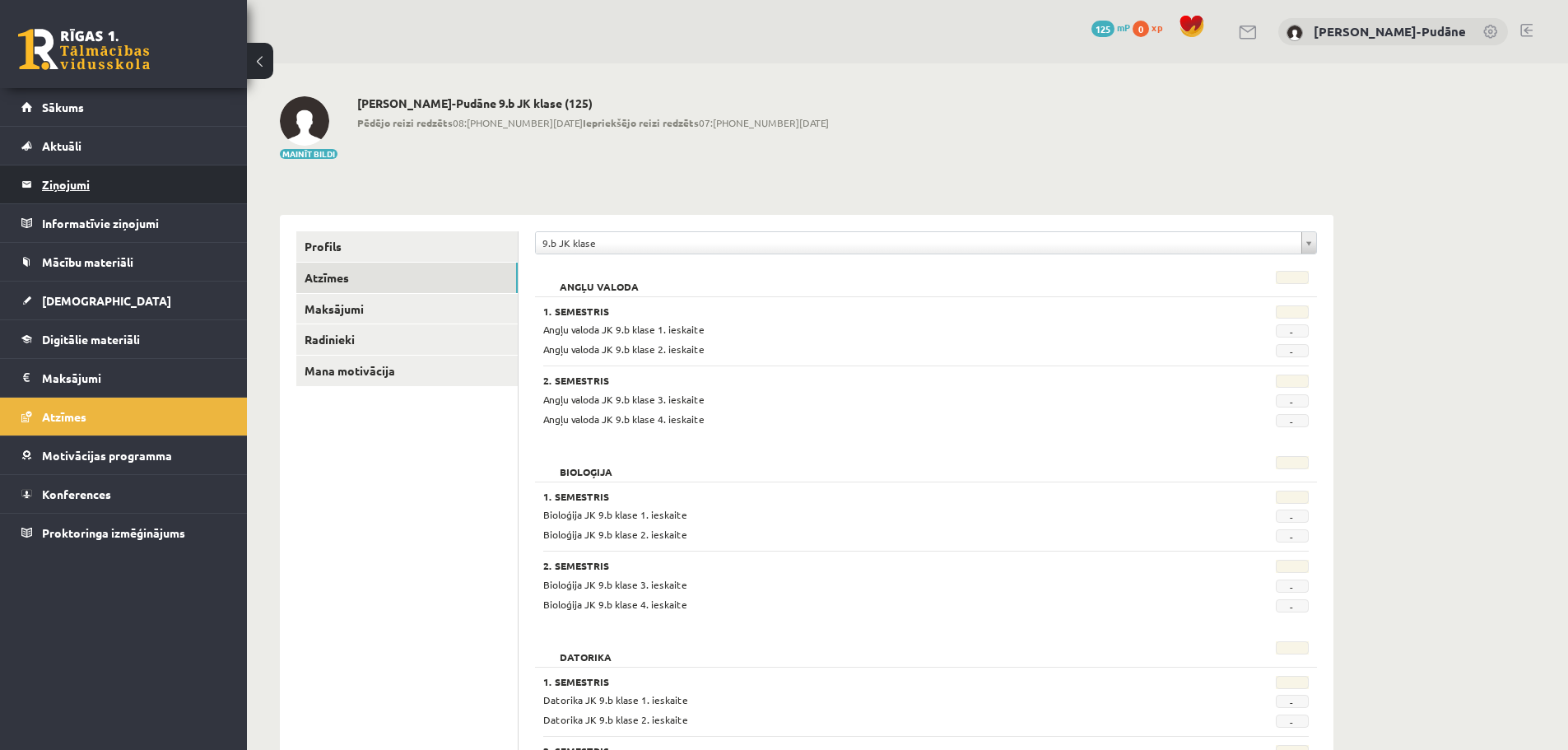
click at [65, 181] on legend "Ziņojumi 0" at bounding box center [134, 184] width 184 height 38
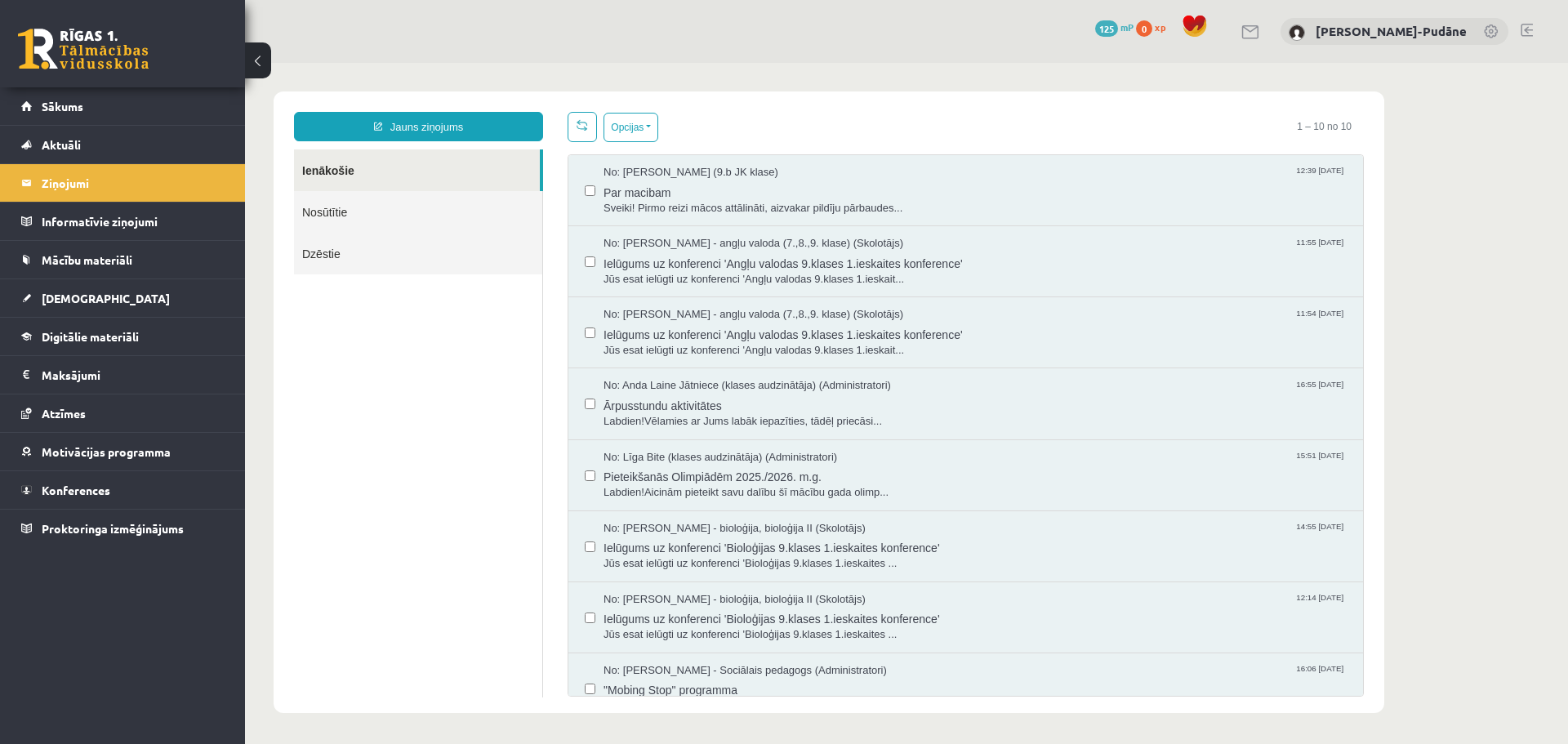
click at [339, 219] on link "Nosūtītie" at bounding box center [419, 212] width 249 height 42
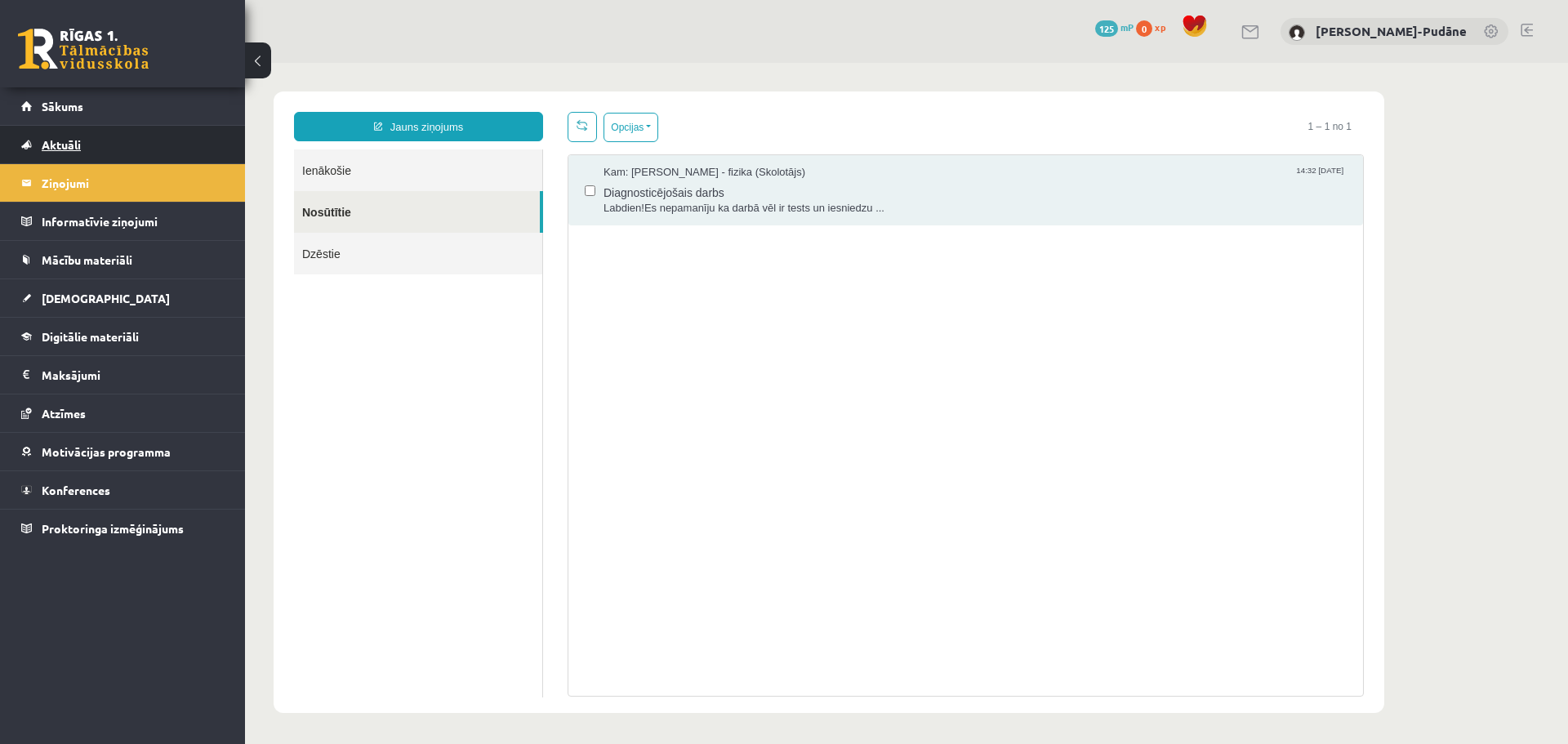
click at [64, 143] on span "Aktuāli" at bounding box center [61, 144] width 39 height 14
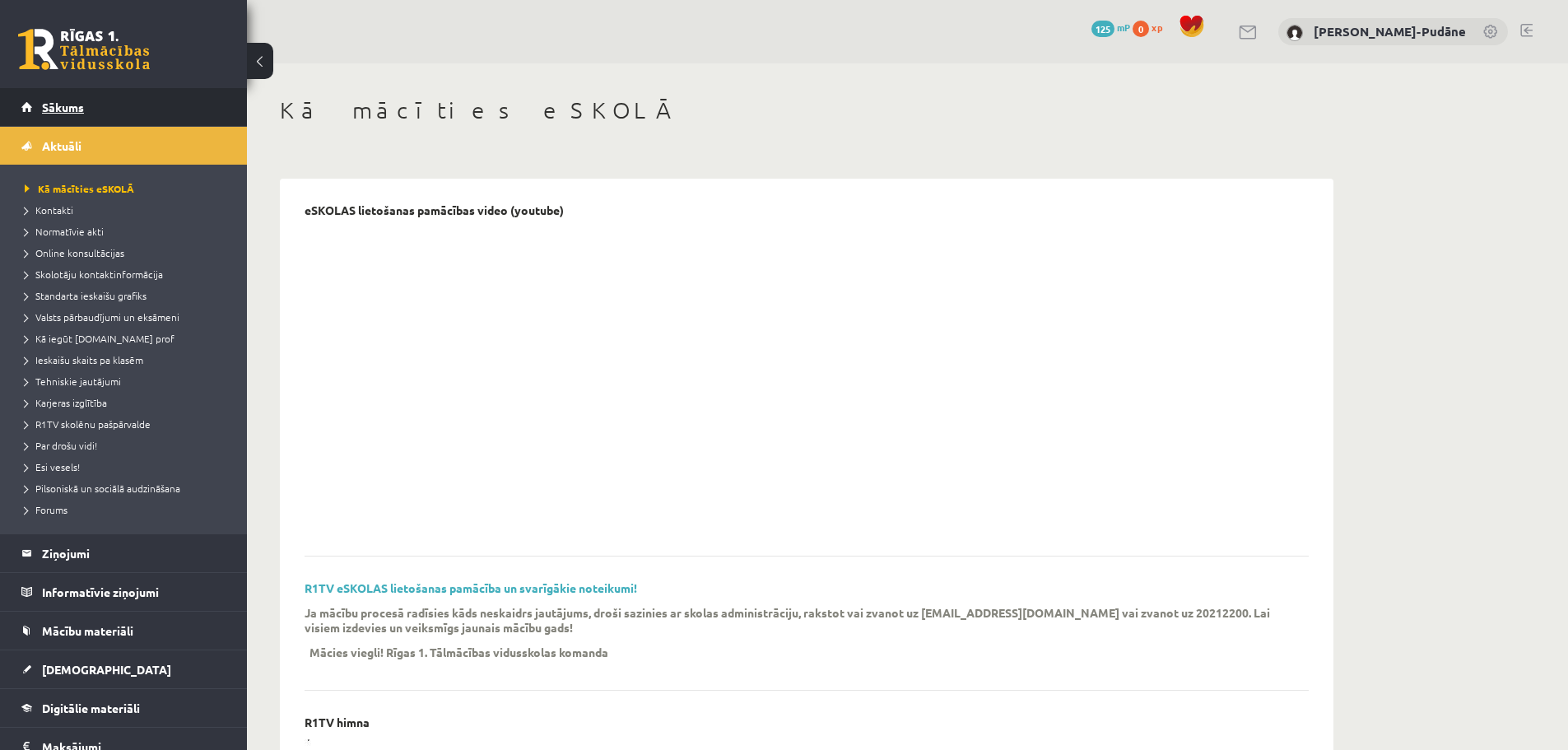
click at [59, 107] on span "Sākums" at bounding box center [64, 106] width 42 height 14
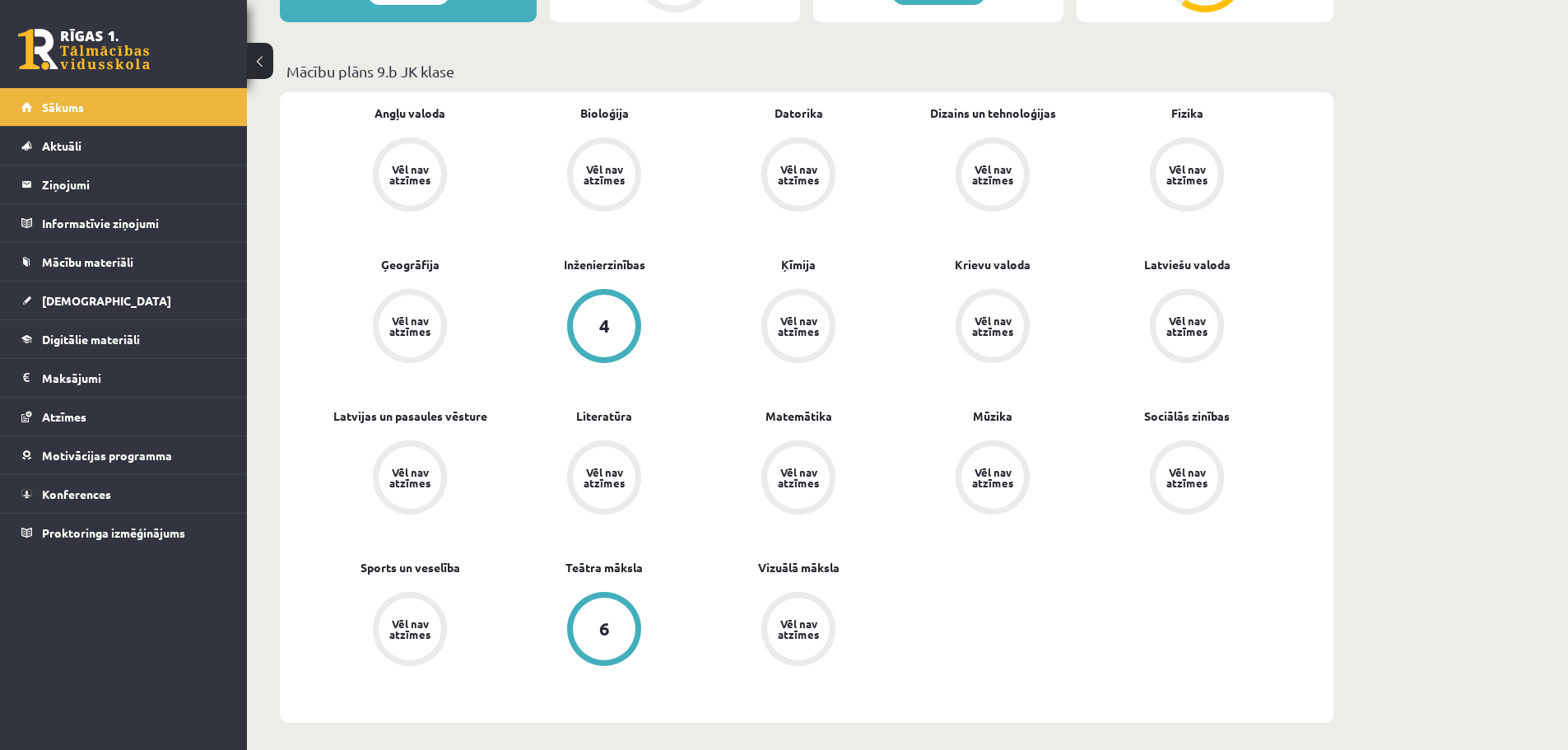
scroll to position [412, 0]
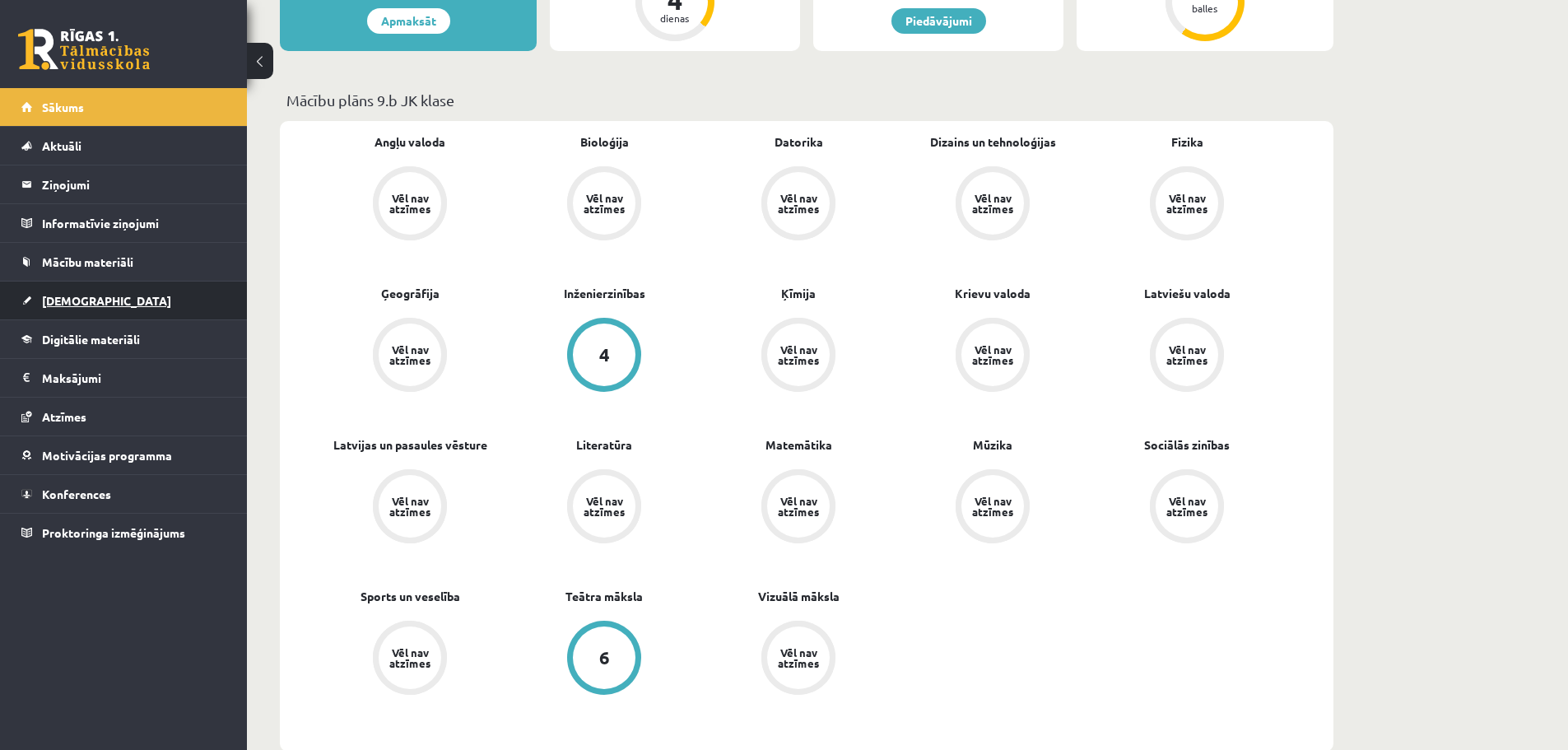
click at [68, 301] on span "[DEMOGRAPHIC_DATA]" at bounding box center [107, 300] width 129 height 14
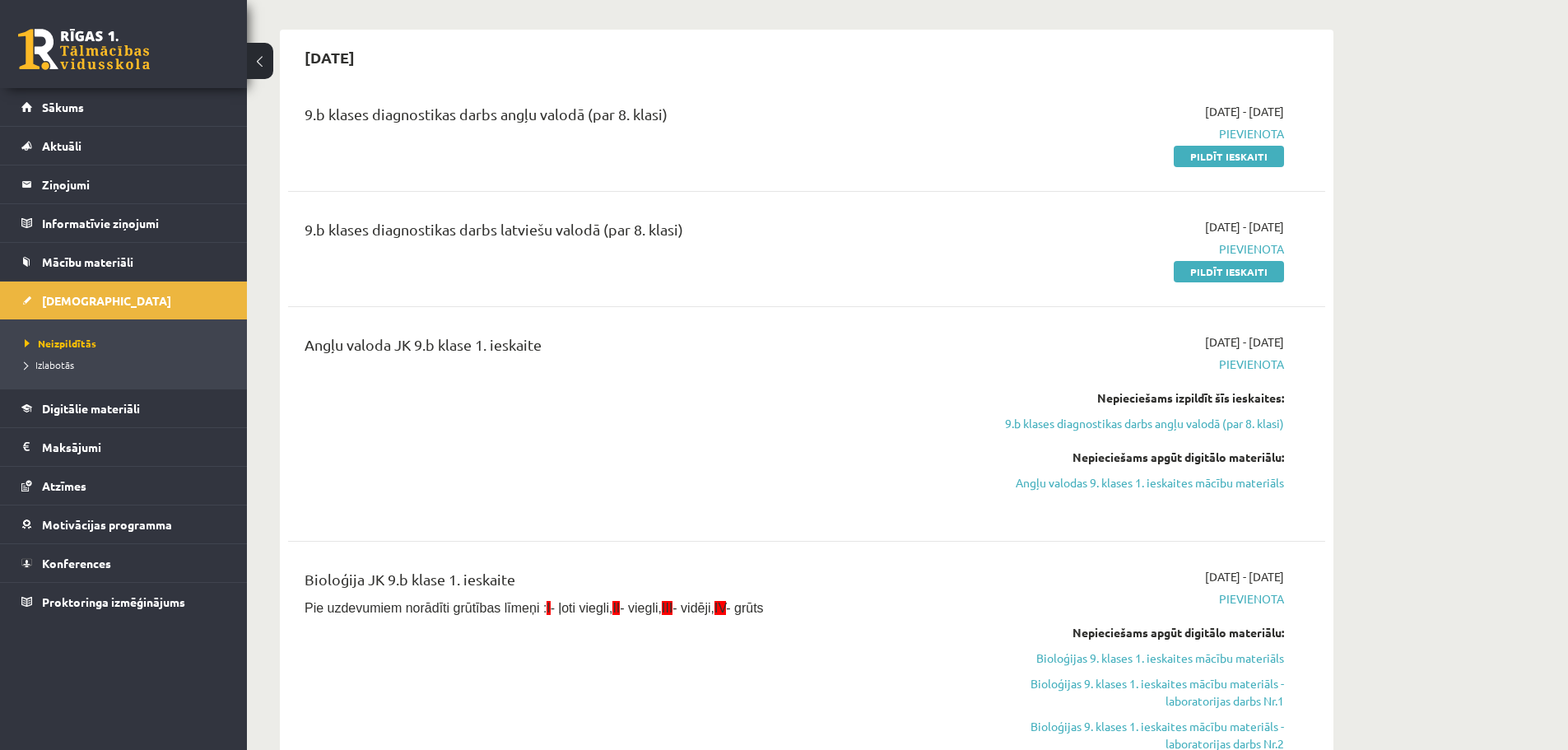
scroll to position [165, 0]
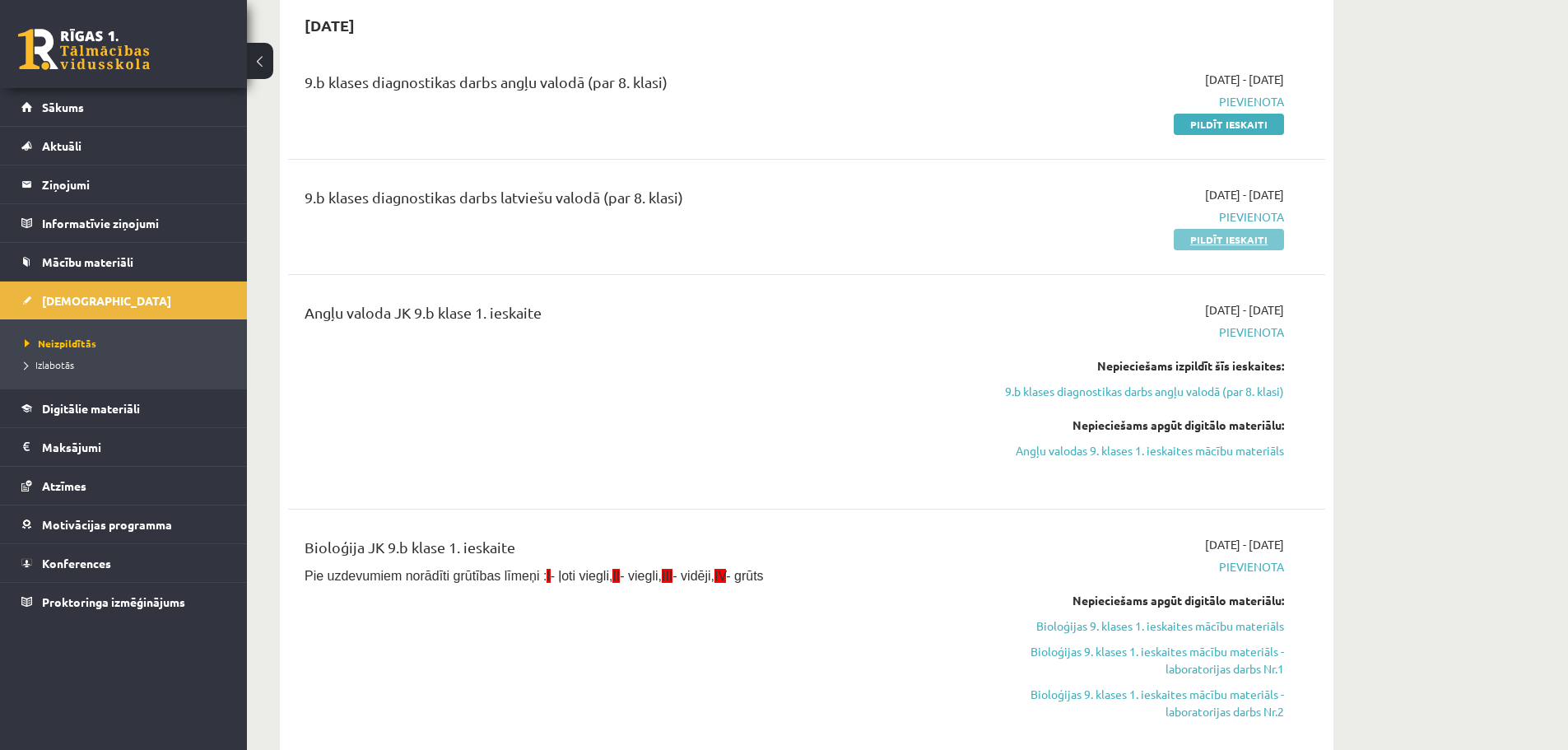
click at [1226, 240] on link "Pildīt ieskaiti" at bounding box center [1229, 239] width 110 height 21
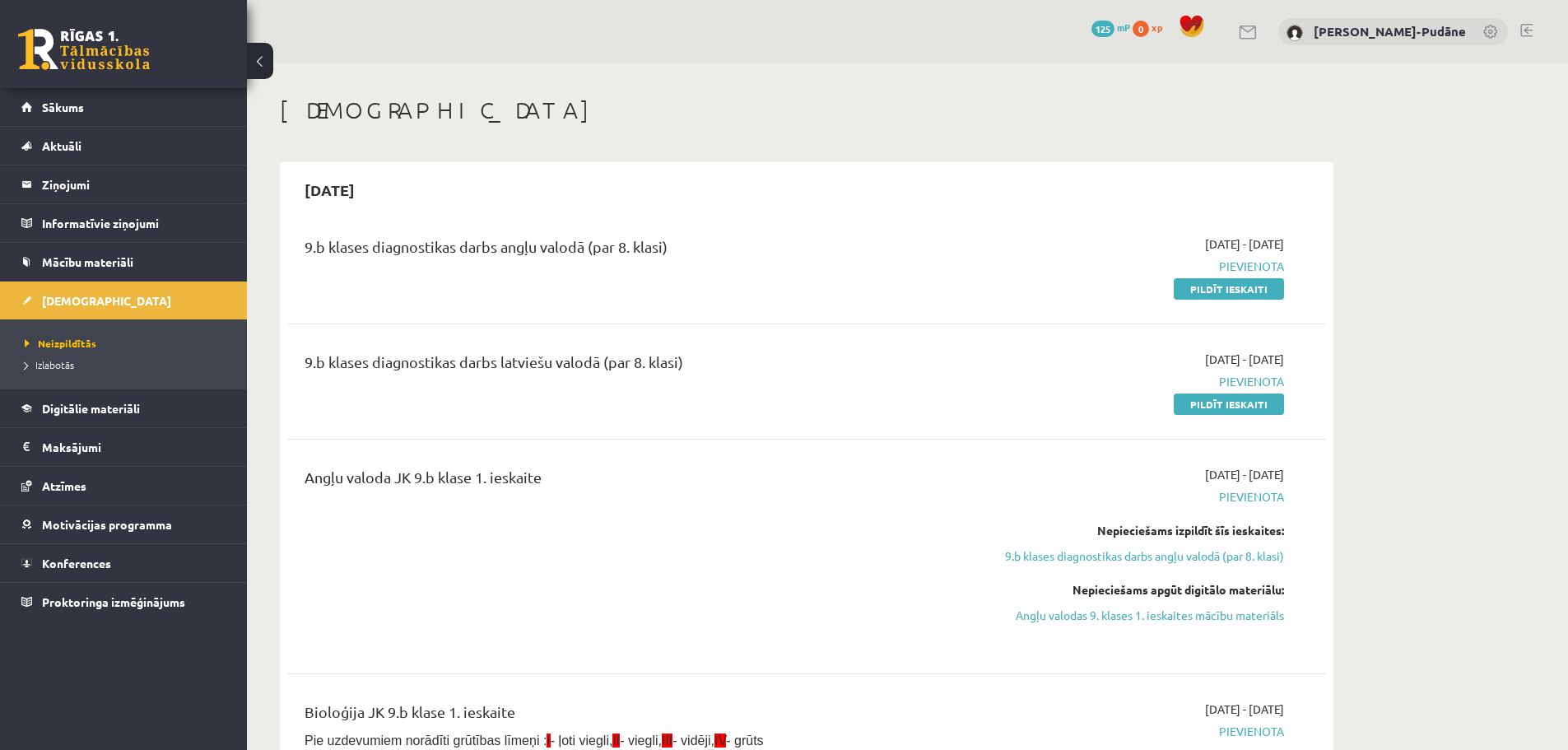
scroll to position [82, 0]
